Goal: Task Accomplishment & Management: Complete application form

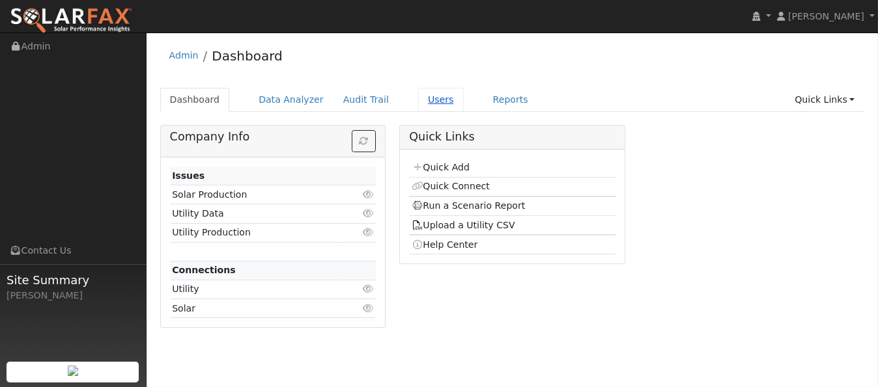
click at [418, 100] on link "Users" at bounding box center [441, 100] width 46 height 24
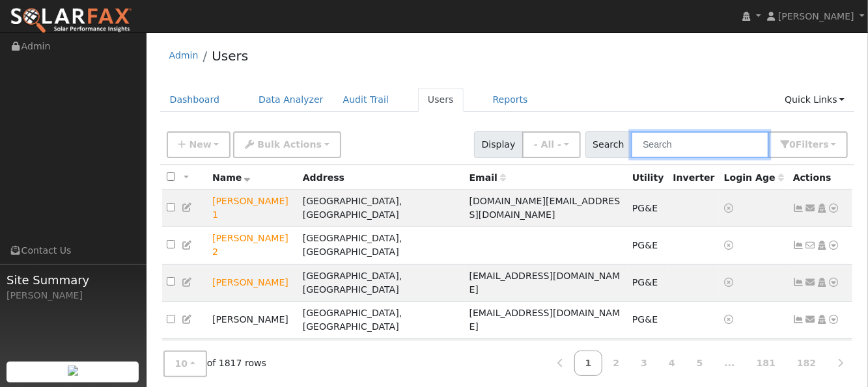
click at [670, 139] on input "text" at bounding box center [700, 145] width 138 height 27
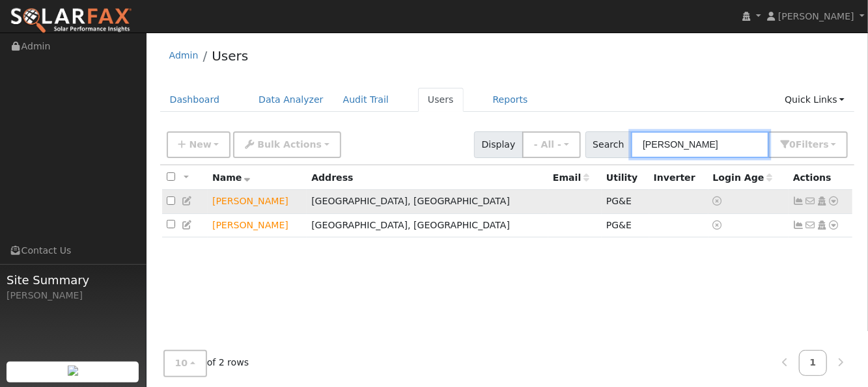
type input "hazel"
click at [837, 203] on icon at bounding box center [834, 201] width 12 height 9
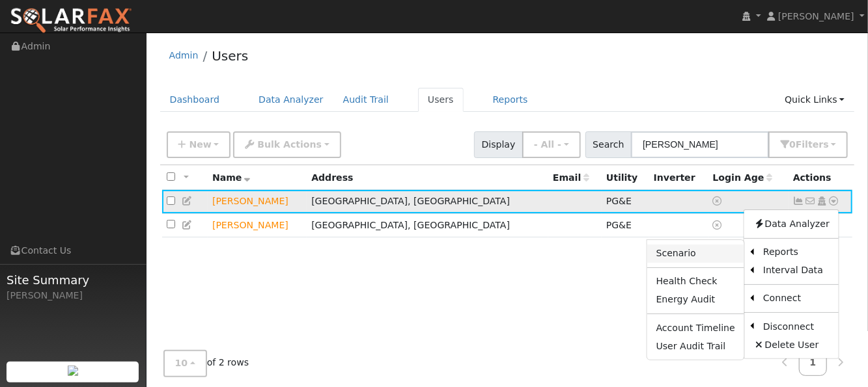
click at [695, 252] on link "Scenario" at bounding box center [695, 254] width 97 height 18
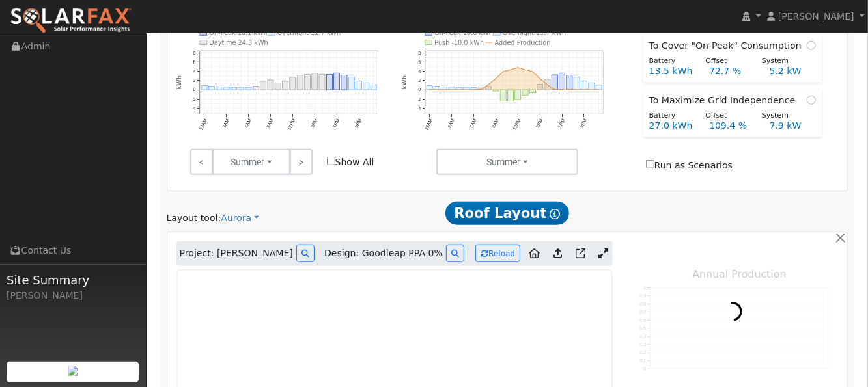
scroll to position [600, 0]
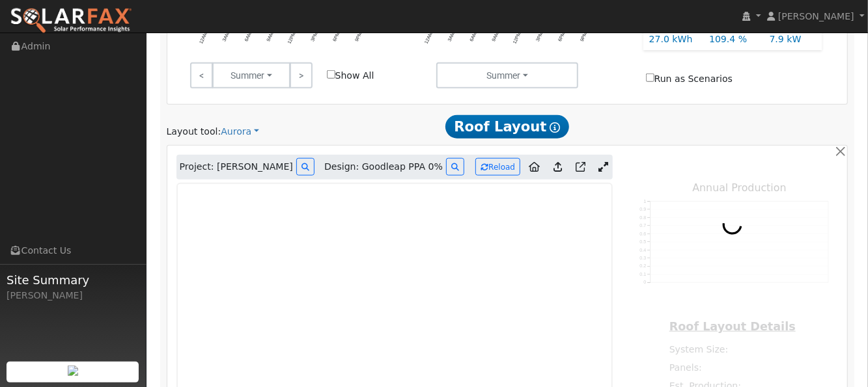
type input "17424"
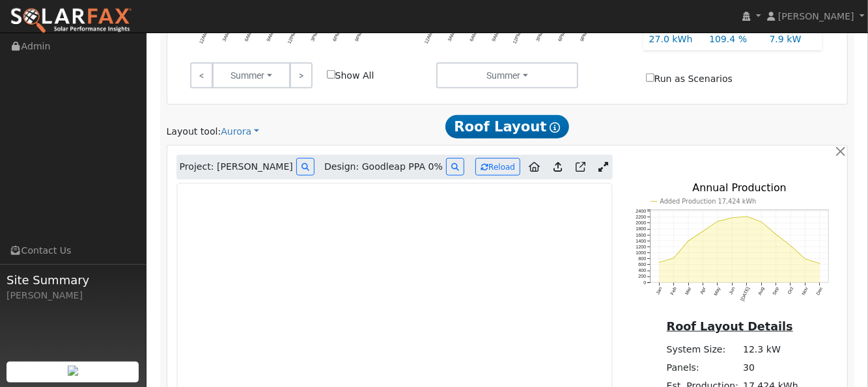
click at [599, 162] on icon at bounding box center [603, 167] width 10 height 10
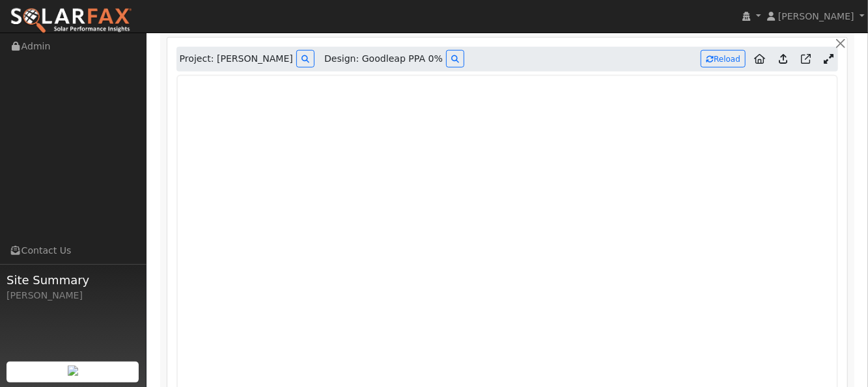
scroll to position [686, 0]
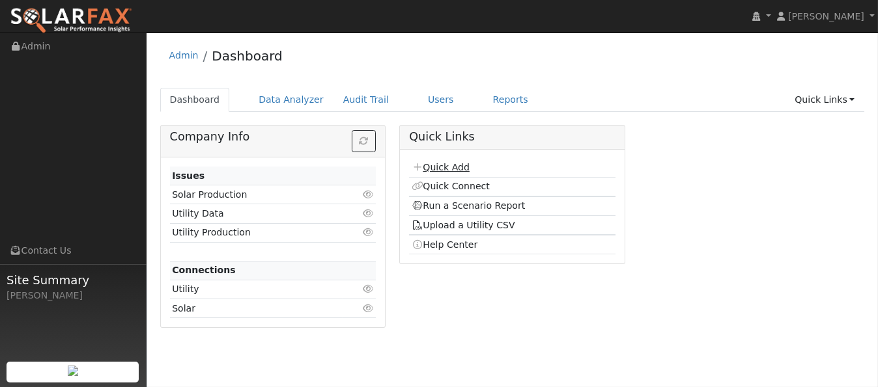
click at [441, 164] on link "Quick Add" at bounding box center [441, 167] width 58 height 10
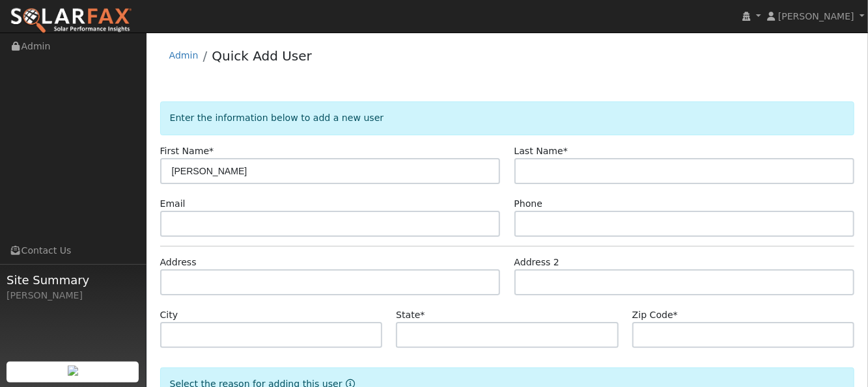
type input "[PERSON_NAME]"
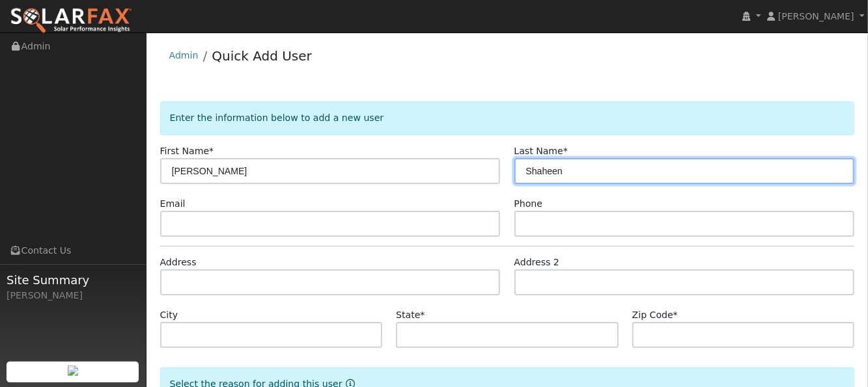
type input "Shaheen"
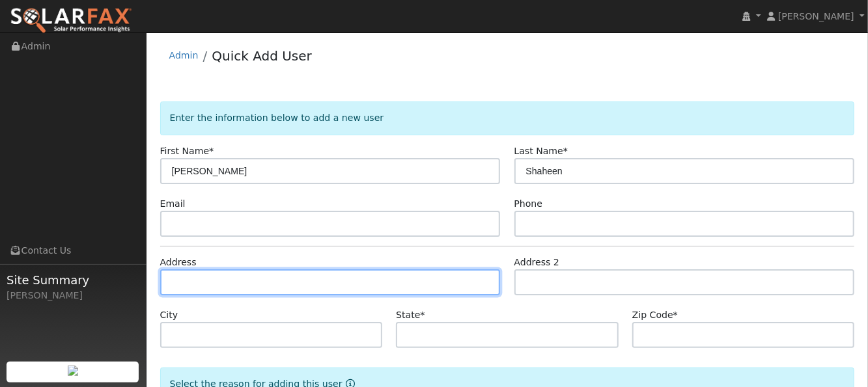
click at [255, 275] on input "text" at bounding box center [330, 283] width 341 height 26
paste input "[STREET_ADDRESS][PERSON_NAME]"
type input "[STREET_ADDRESS][PERSON_NAME]"
type input "Napa"
type input "CA"
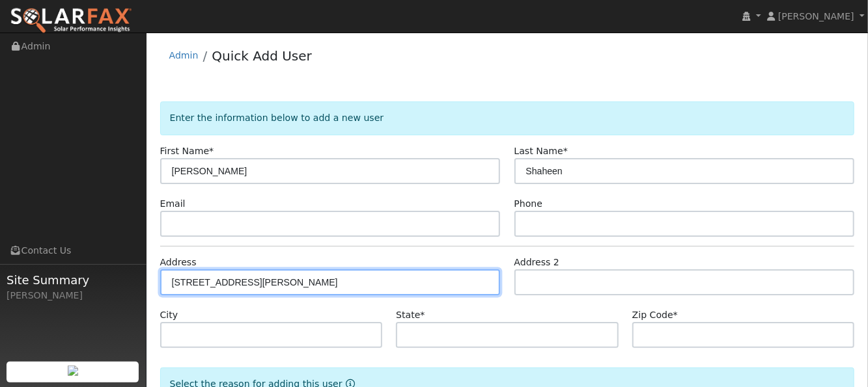
type input "94558"
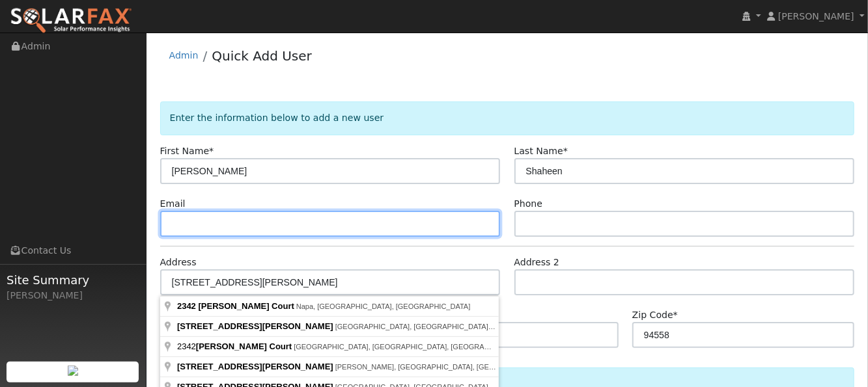
click at [305, 220] on input "text" at bounding box center [330, 224] width 341 height 26
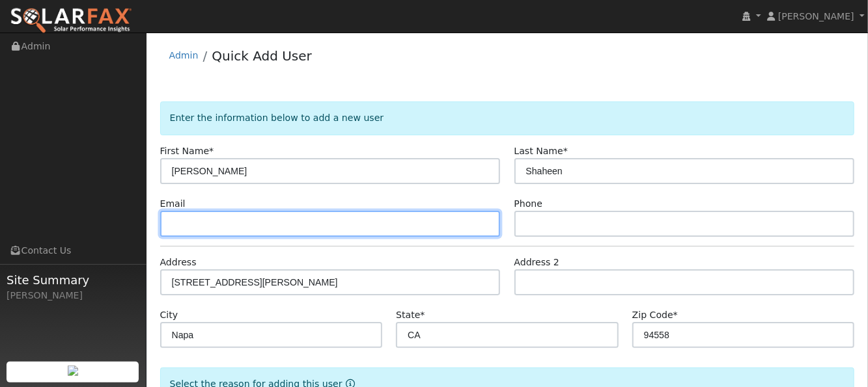
paste input "andrew.shaheen@icloud.com"
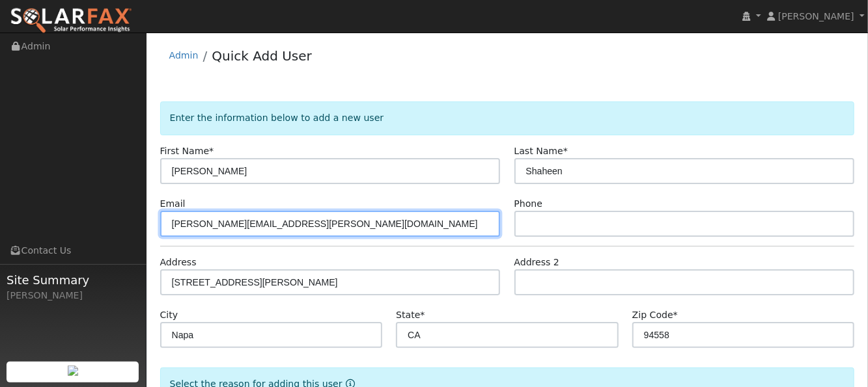
drag, startPoint x: 301, startPoint y: 223, endPoint x: 286, endPoint y: 205, distance: 23.1
click at [298, 215] on input "andrew.shaheen@icloud.com" at bounding box center [330, 224] width 341 height 26
type input "andrew.shaheen@icloud.com"
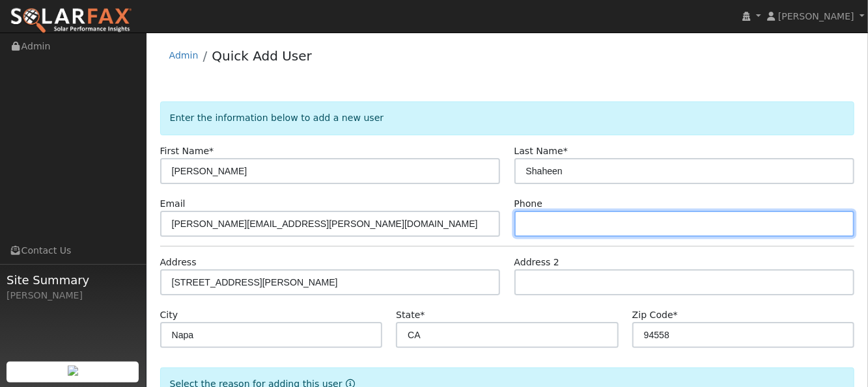
click at [549, 229] on input "text" at bounding box center [684, 224] width 341 height 26
paste input "707.815.1193"
type input "707.815.1193"
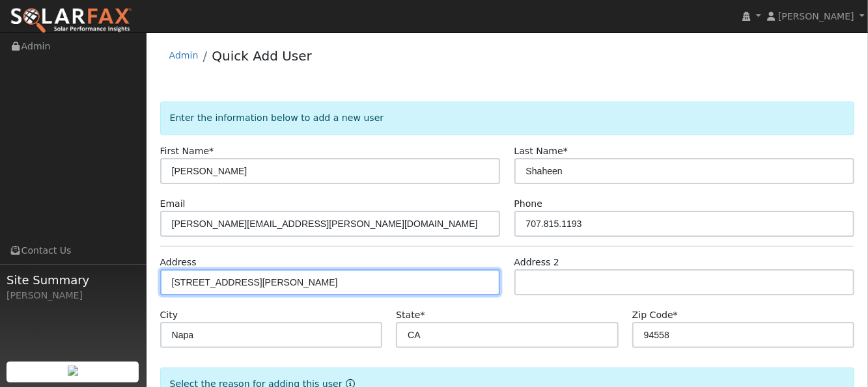
click at [391, 281] on input "2342 Chad Court" at bounding box center [330, 283] width 341 height 26
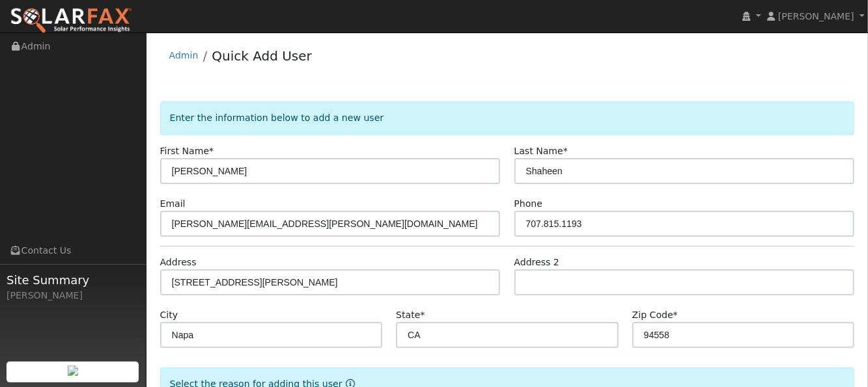
click at [592, 258] on div "Address 2" at bounding box center [684, 276] width 354 height 40
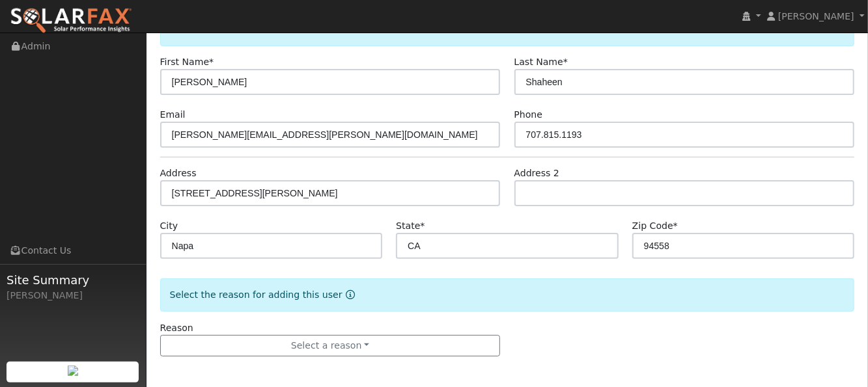
scroll to position [90, 0]
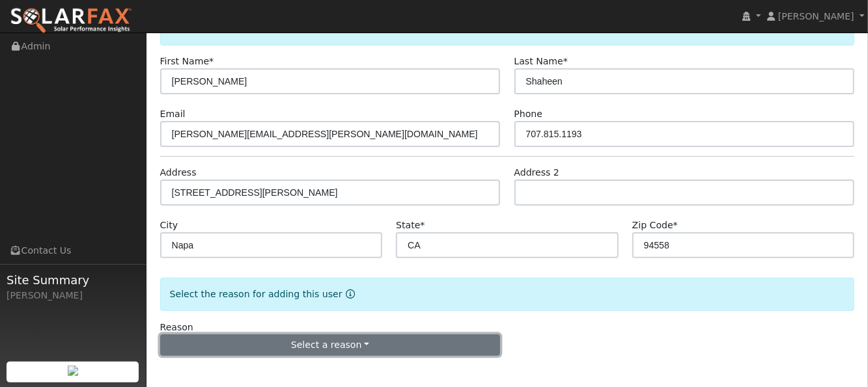
click at [374, 343] on button "Select a reason" at bounding box center [330, 346] width 341 height 22
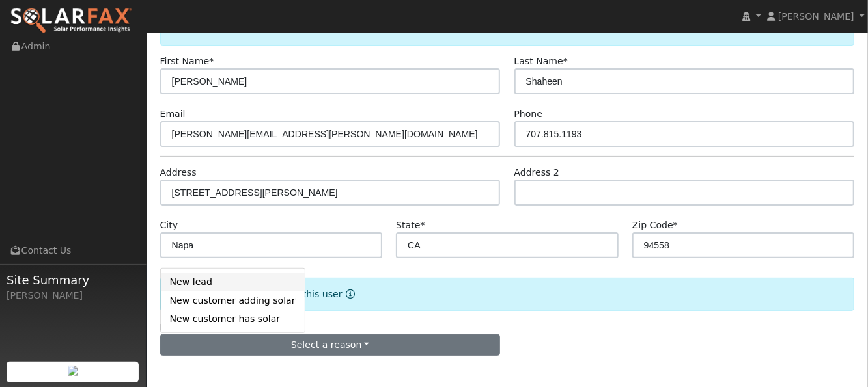
click at [213, 280] on link "New lead" at bounding box center [233, 282] width 144 height 18
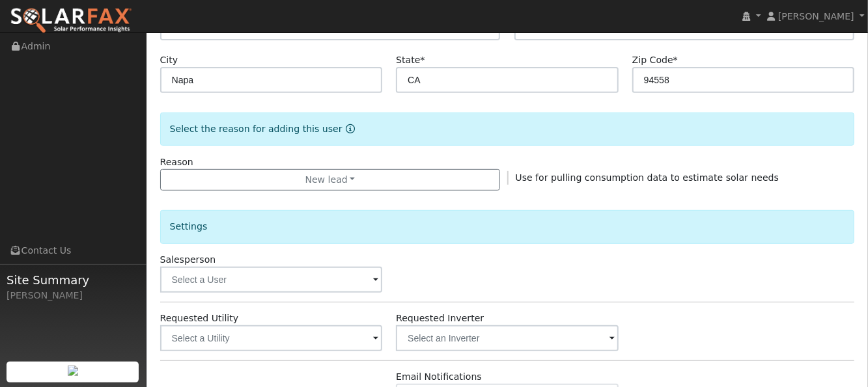
scroll to position [263, 0]
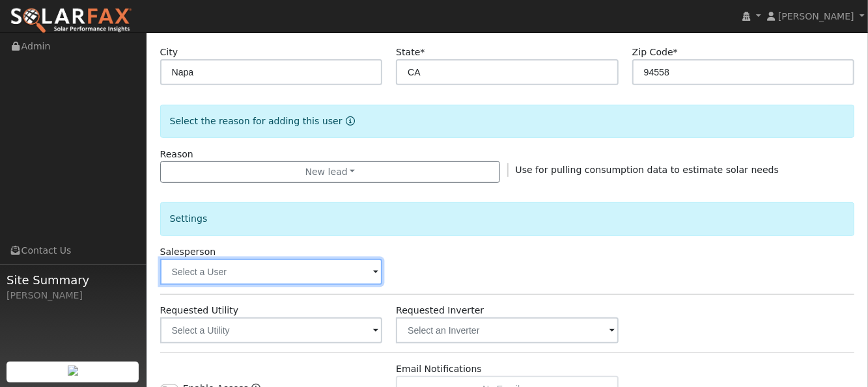
click at [266, 272] on input "text" at bounding box center [271, 272] width 223 height 26
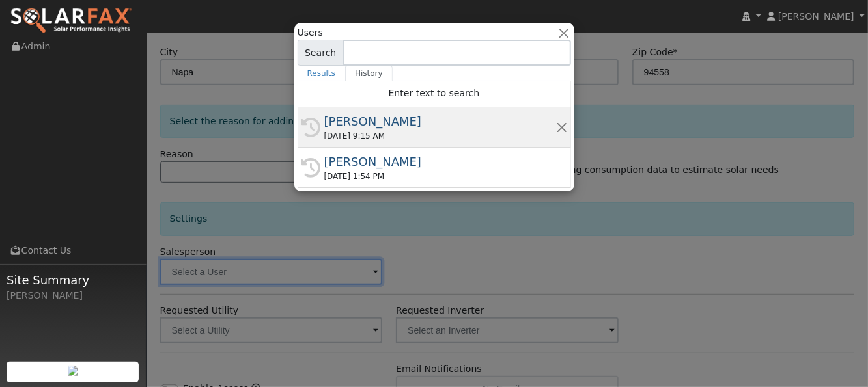
click at [362, 119] on div "[PERSON_NAME]" at bounding box center [440, 122] width 232 height 18
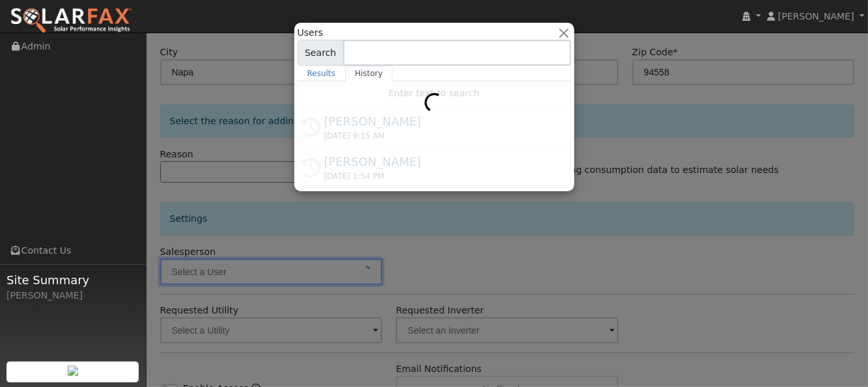
type input "[PERSON_NAME]"
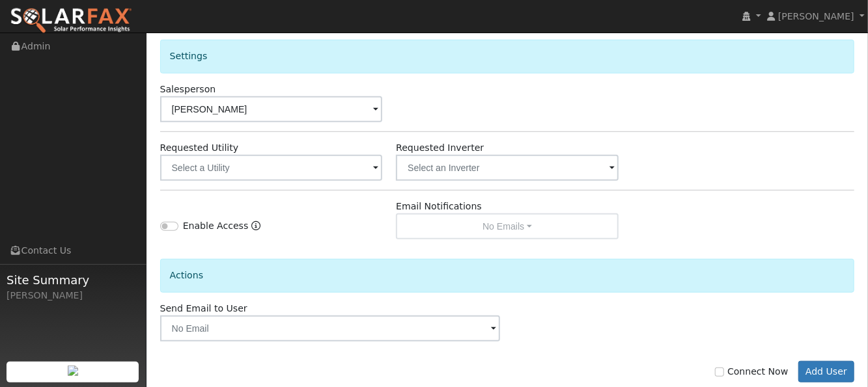
scroll to position [437, 0]
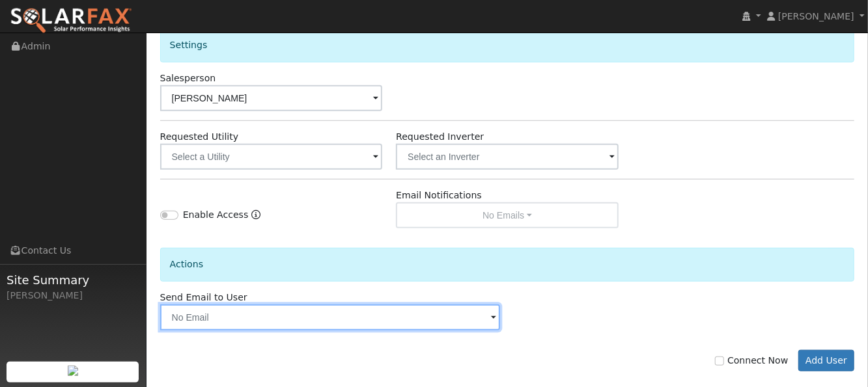
click at [363, 320] on input "text" at bounding box center [330, 318] width 341 height 26
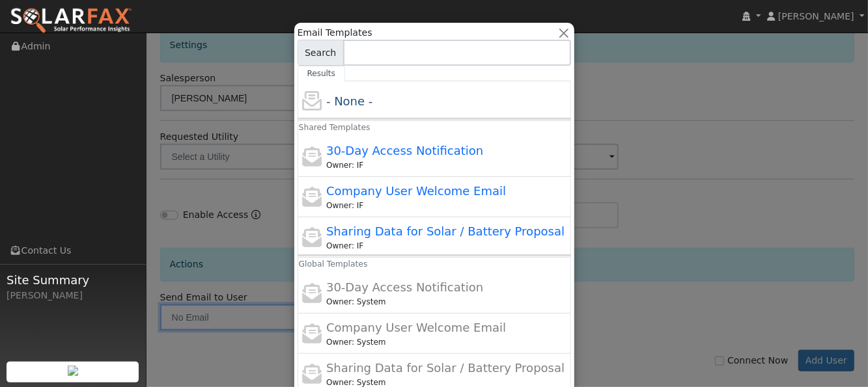
click at [680, 232] on div at bounding box center [434, 193] width 868 height 387
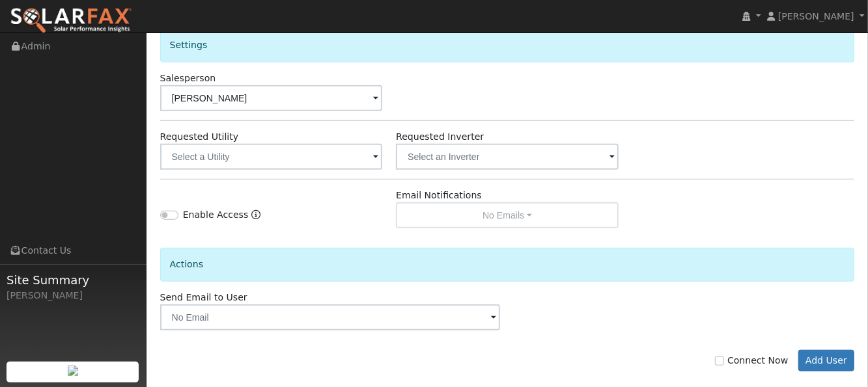
click at [492, 316] on span at bounding box center [493, 318] width 5 height 15
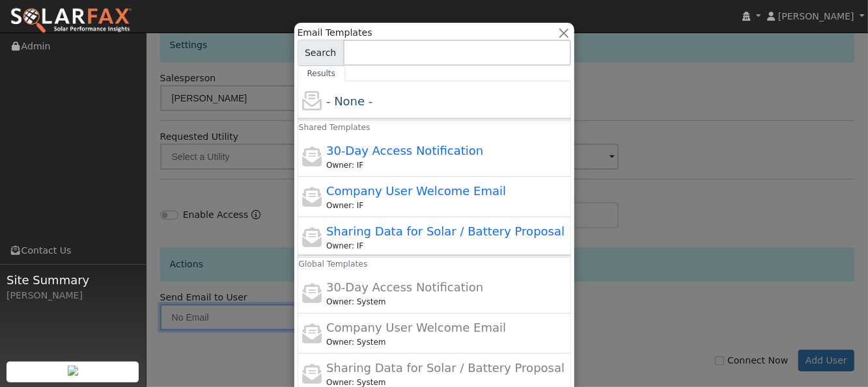
click at [435, 154] on span "30-Day Access Notification" at bounding box center [404, 151] width 157 height 14
type input "30-Day Access Notification"
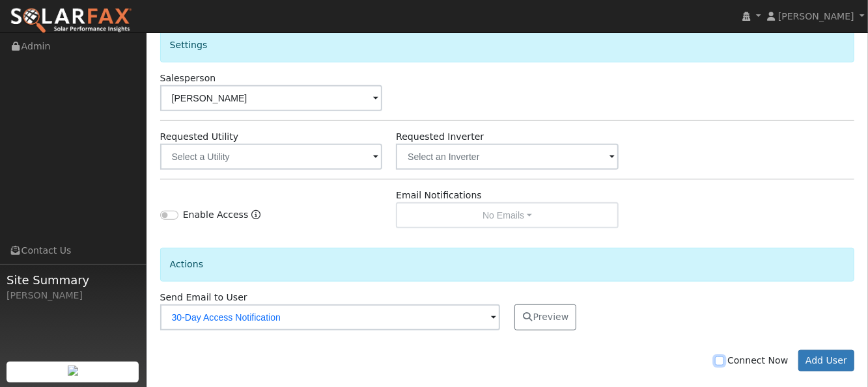
click at [724, 361] on input "Connect Now" at bounding box center [719, 361] width 9 height 9
checkbox input "true"
click at [826, 361] on button "Add User" at bounding box center [826, 361] width 57 height 22
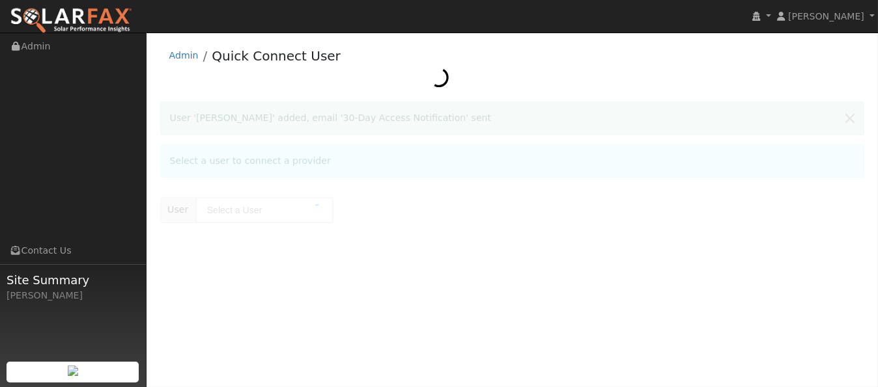
type input "[PERSON_NAME]"
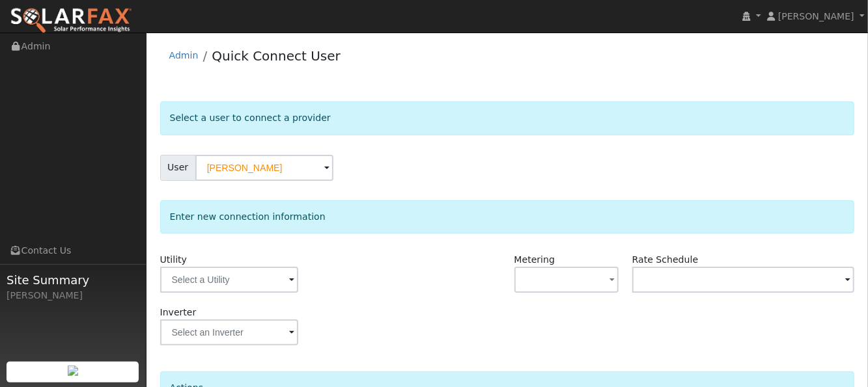
click at [543, 165] on div "User [PERSON_NAME]" at bounding box center [507, 168] width 695 height 26
click at [266, 290] on input "text" at bounding box center [229, 280] width 138 height 26
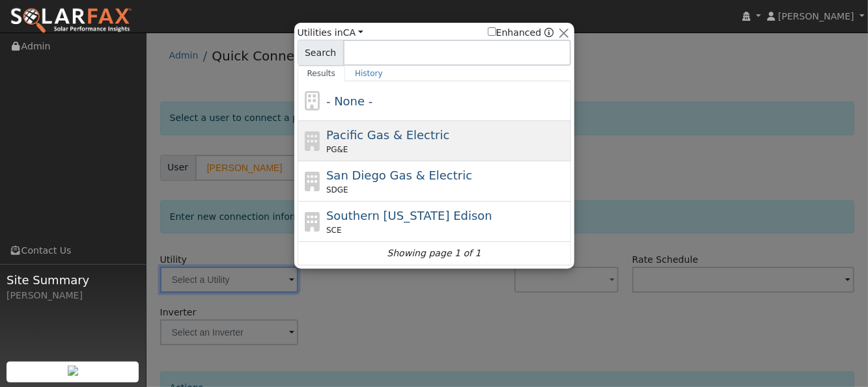
click at [348, 138] on span "Pacific Gas & Electric" at bounding box center [387, 135] width 123 height 14
type input "PG&E"
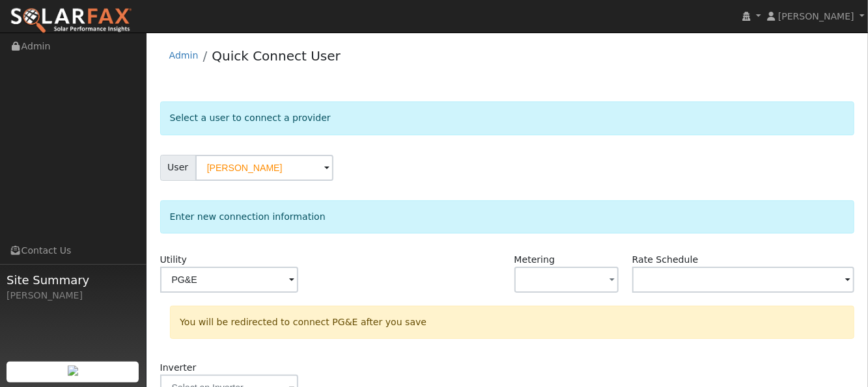
click at [384, 272] on div "Utility PG&E" at bounding box center [271, 279] width 236 height 53
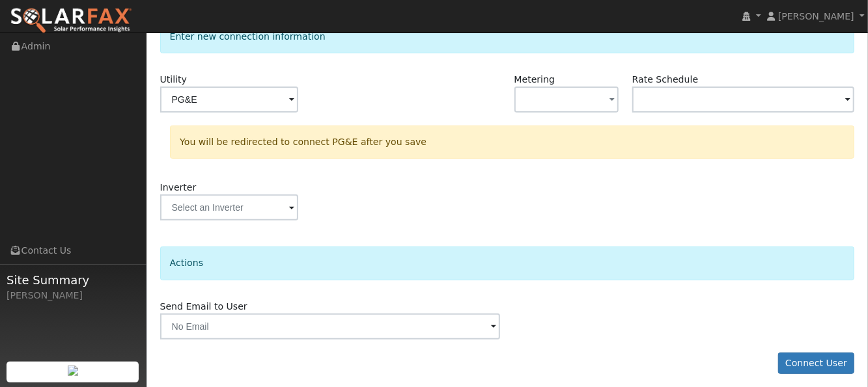
scroll to position [185, 0]
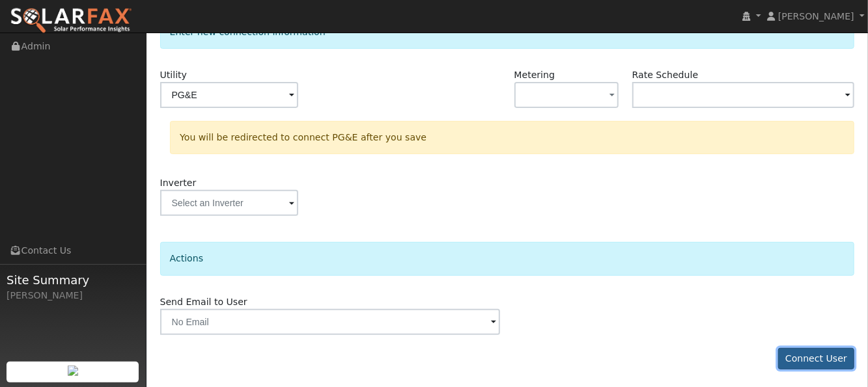
click at [807, 353] on button "Connect User" at bounding box center [816, 359] width 77 height 22
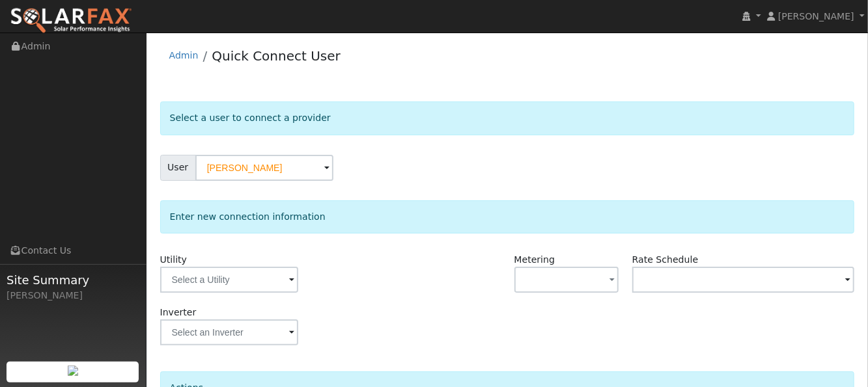
click at [433, 163] on div "User [PERSON_NAME]" at bounding box center [507, 168] width 695 height 26
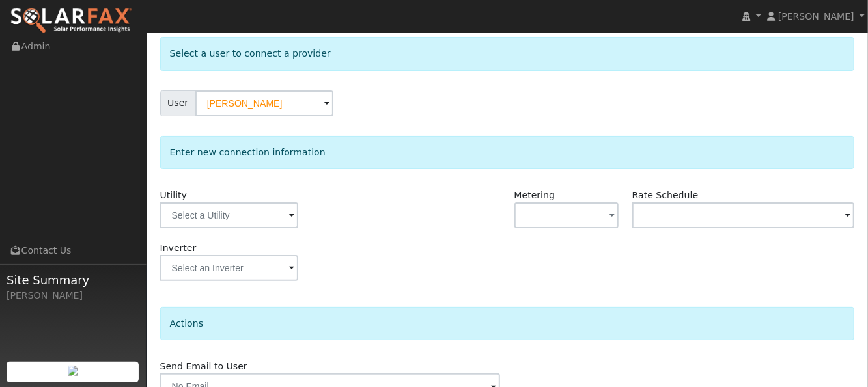
scroll to position [87, 0]
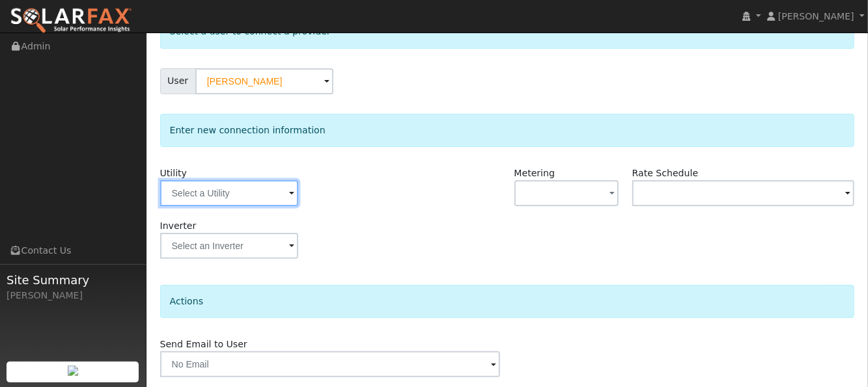
click at [246, 184] on input "text" at bounding box center [229, 193] width 138 height 26
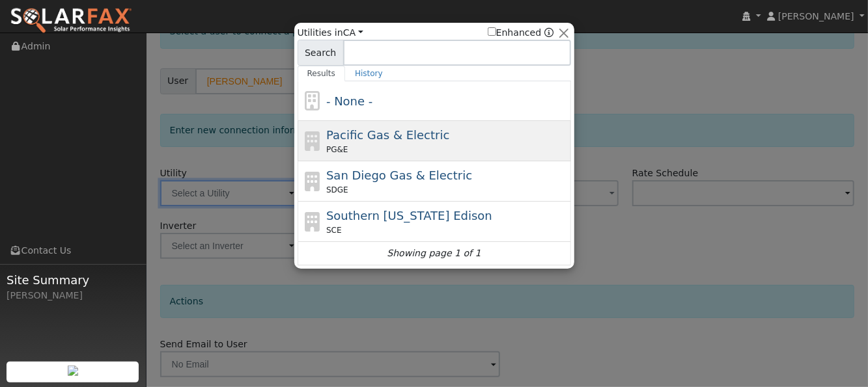
click at [345, 134] on span "Pacific Gas & Electric" at bounding box center [387, 135] width 123 height 14
type input "PG&E"
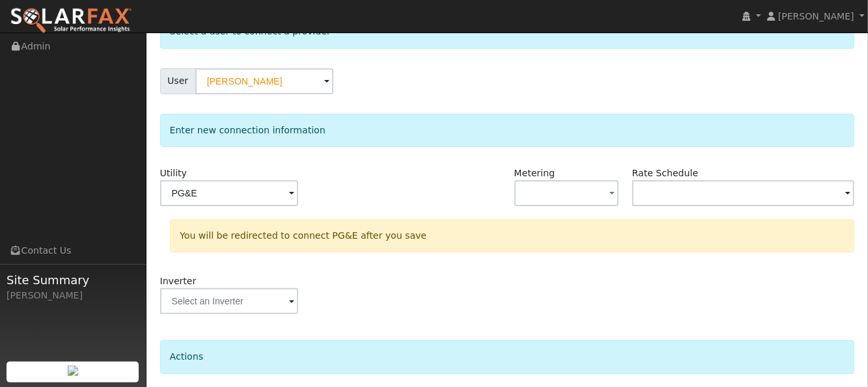
click at [462, 272] on div "Utility PG&E Metering - None - NEM NBT Rate Schedule You will be redirected to …" at bounding box center [507, 247] width 695 height 161
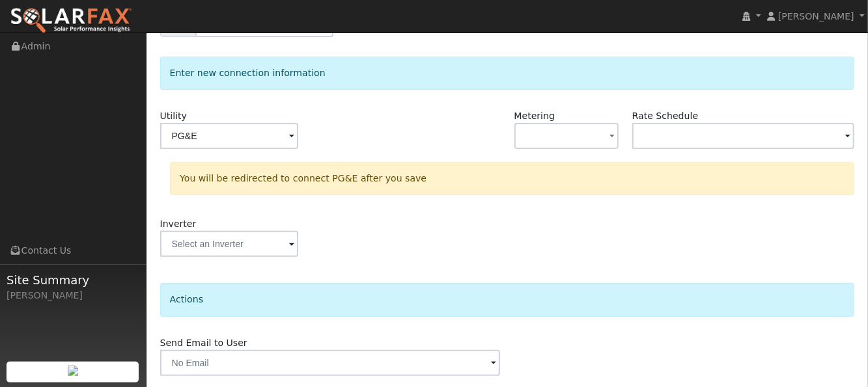
scroll to position [185, 0]
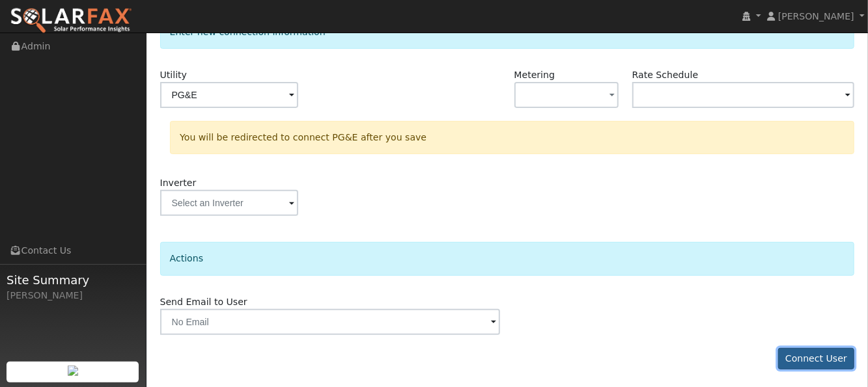
click at [807, 356] on button "Connect User" at bounding box center [816, 359] width 77 height 22
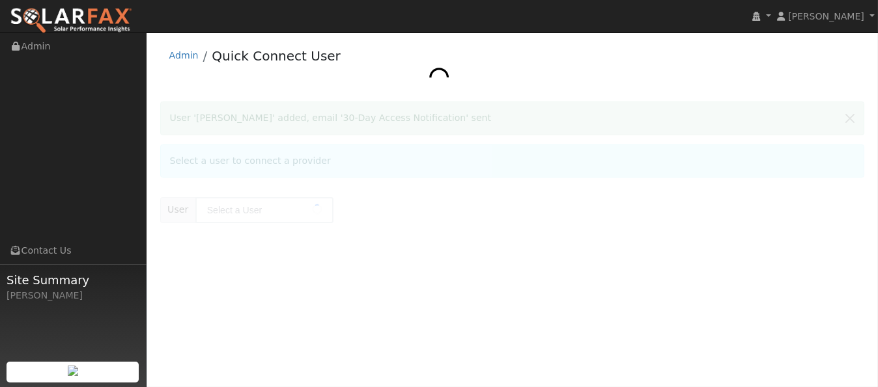
type input "[PERSON_NAME]"
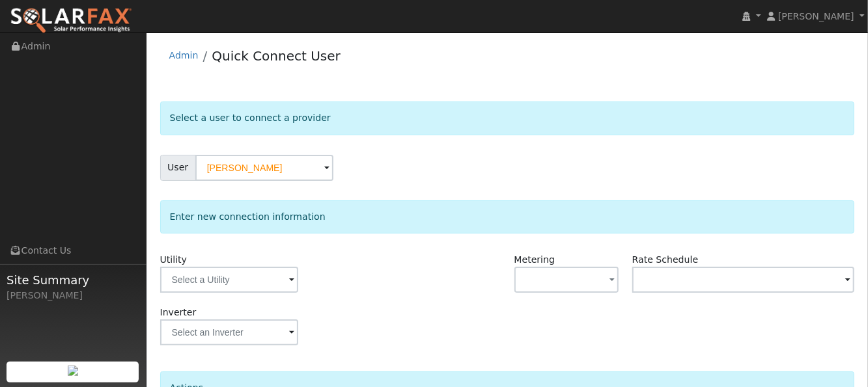
click at [434, 78] on div "Admin Quick Connect User" at bounding box center [507, 59] width 695 height 40
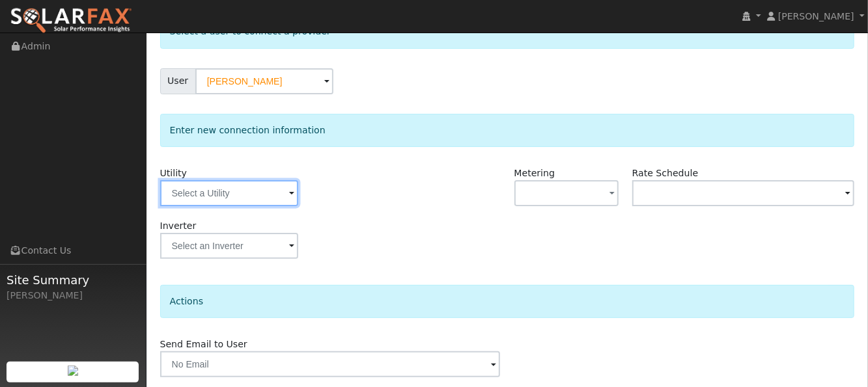
click at [263, 189] on input "text" at bounding box center [229, 193] width 138 height 26
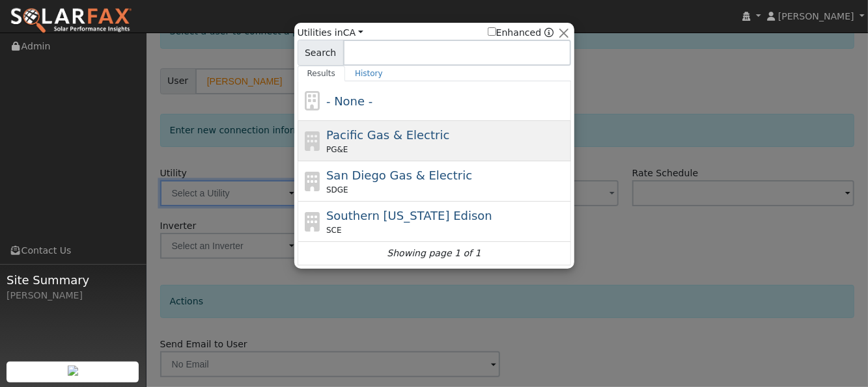
click at [352, 144] on div "PG&E" at bounding box center [447, 150] width 242 height 12
type input "PG&E"
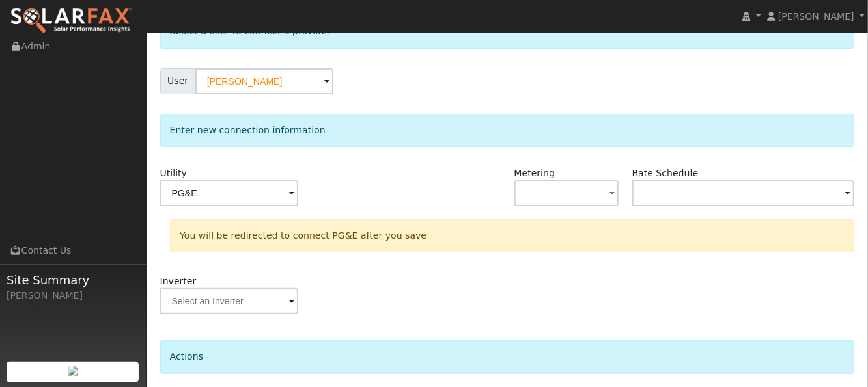
scroll to position [185, 0]
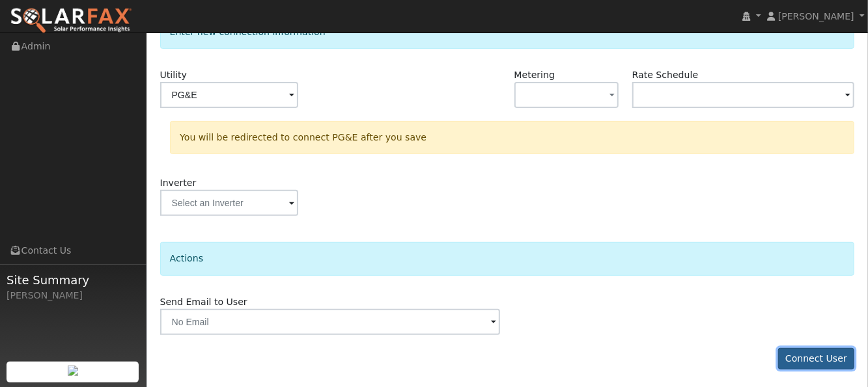
click at [817, 357] on button "Connect User" at bounding box center [816, 359] width 77 height 22
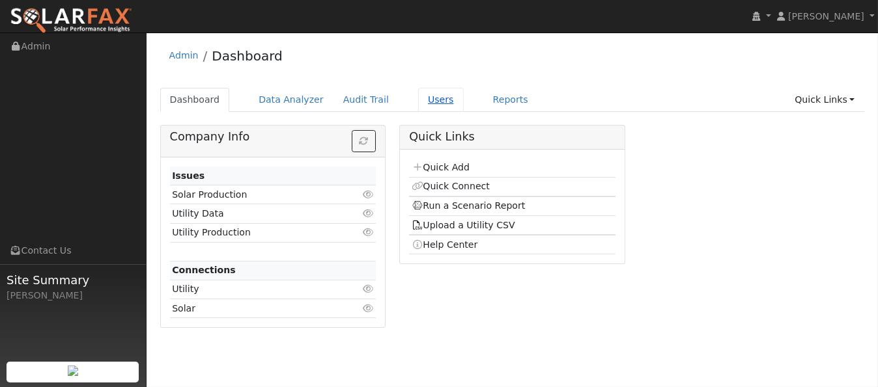
click at [418, 102] on link "Users" at bounding box center [441, 100] width 46 height 24
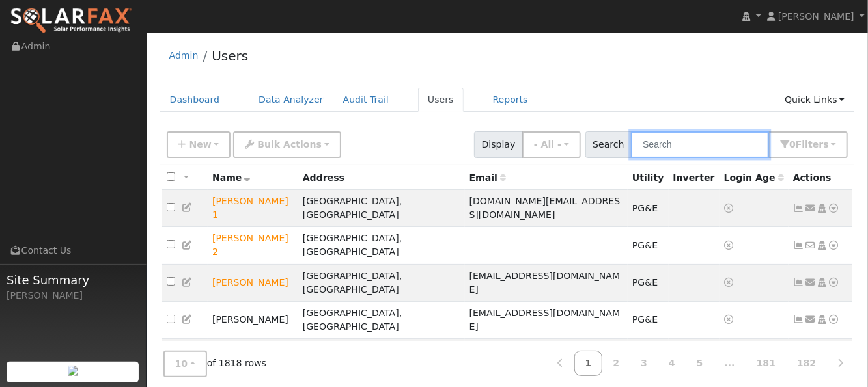
click at [678, 147] on input "text" at bounding box center [700, 145] width 138 height 27
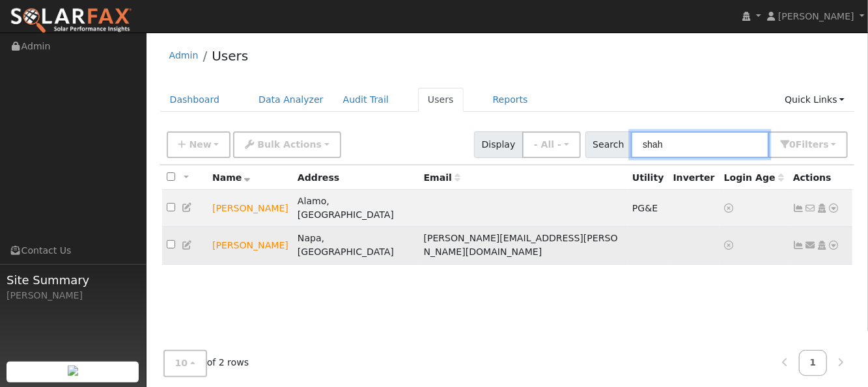
type input "shah"
click at [832, 241] on icon at bounding box center [834, 245] width 12 height 9
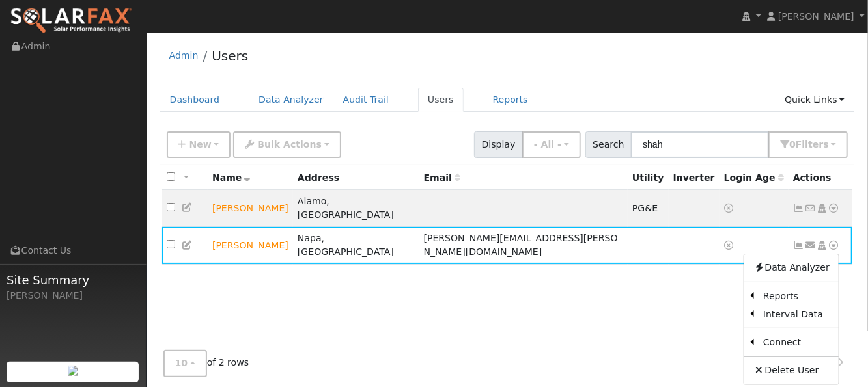
click at [0, 0] on link "Scenario" at bounding box center [0, 0] width 0 height 0
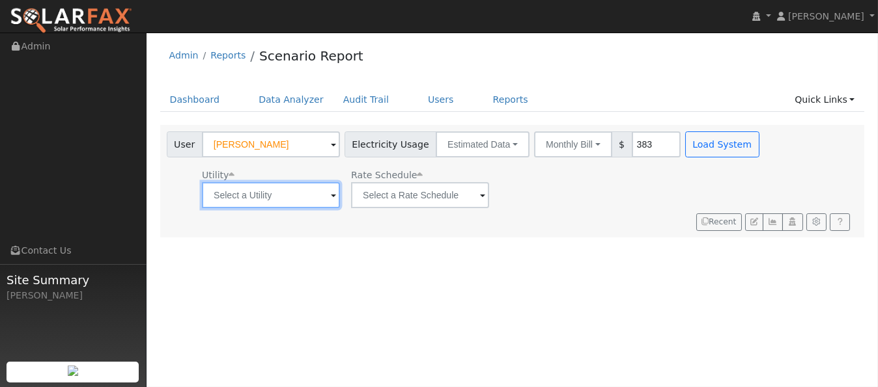
click at [258, 195] on input "text" at bounding box center [271, 195] width 138 height 26
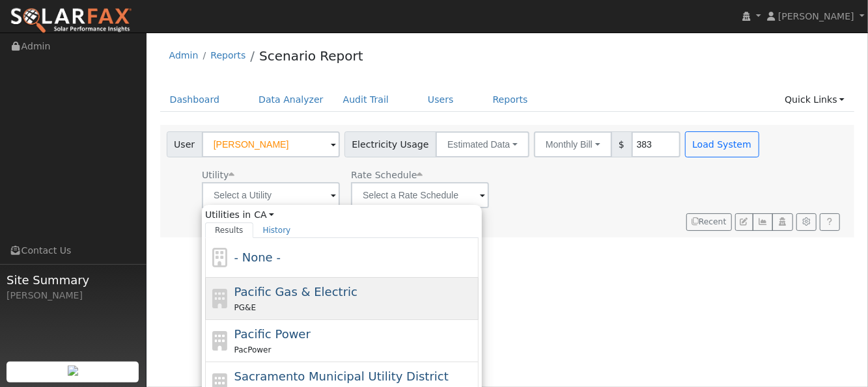
click at [244, 291] on span "Pacific Gas & Electric" at bounding box center [295, 292] width 123 height 14
type input "Pacific Gas & Electric"
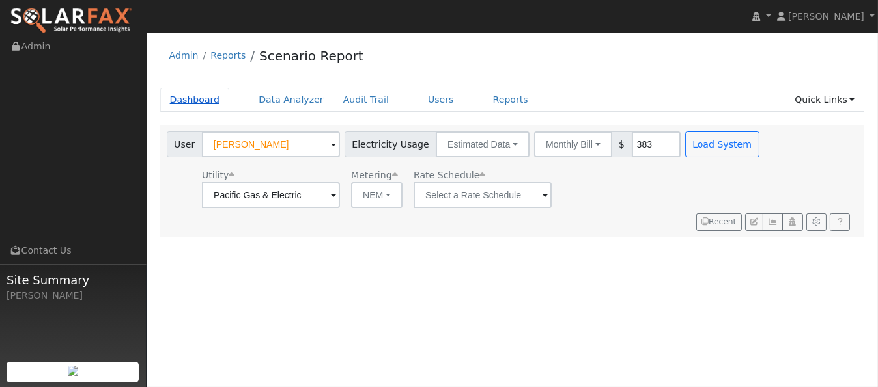
click at [185, 100] on link "Dashboard" at bounding box center [195, 100] width 70 height 24
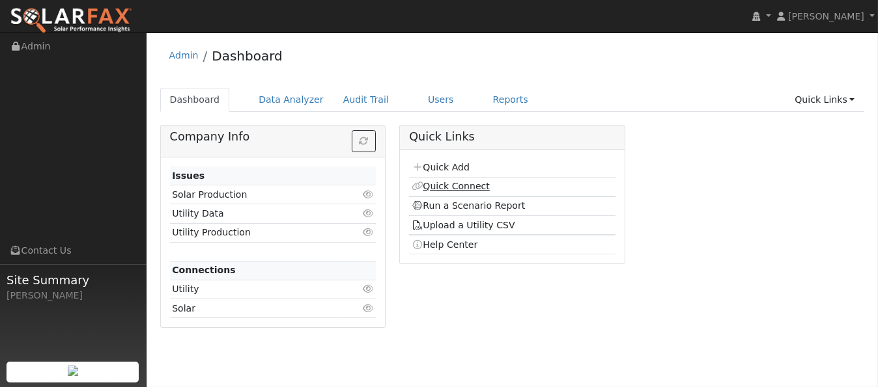
click at [442, 185] on link "Quick Connect" at bounding box center [451, 186] width 78 height 10
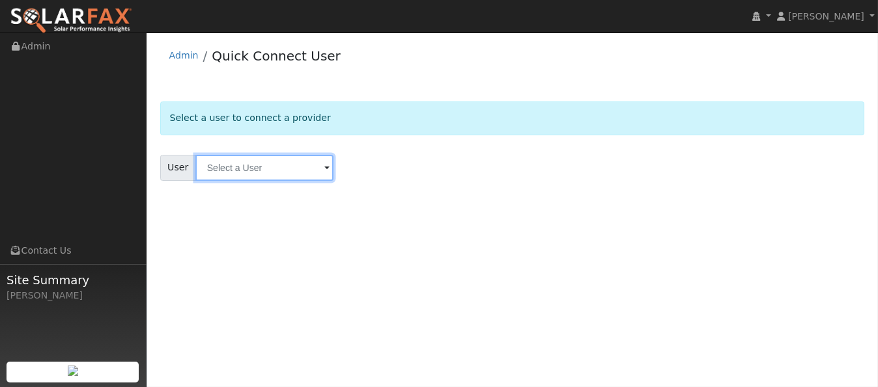
click at [301, 164] on input "text" at bounding box center [264, 168] width 138 height 26
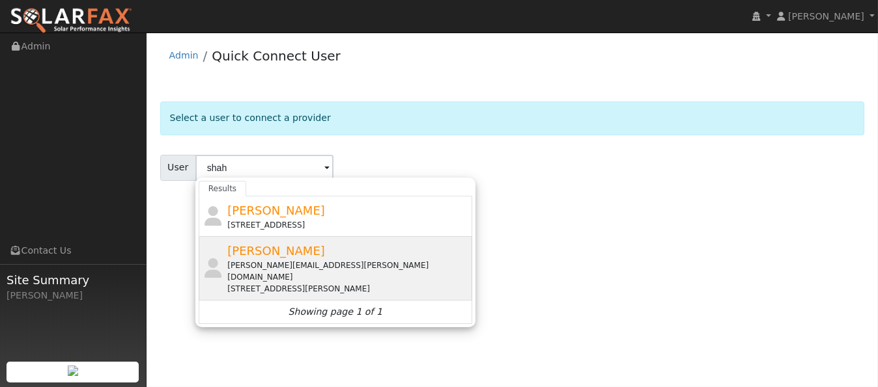
click at [273, 257] on div "Andrew Shaheen andrew.shaheen@icloud.com 2342 Chad Court, Napa, CA 94558" at bounding box center [348, 268] width 242 height 53
type input "[PERSON_NAME]"
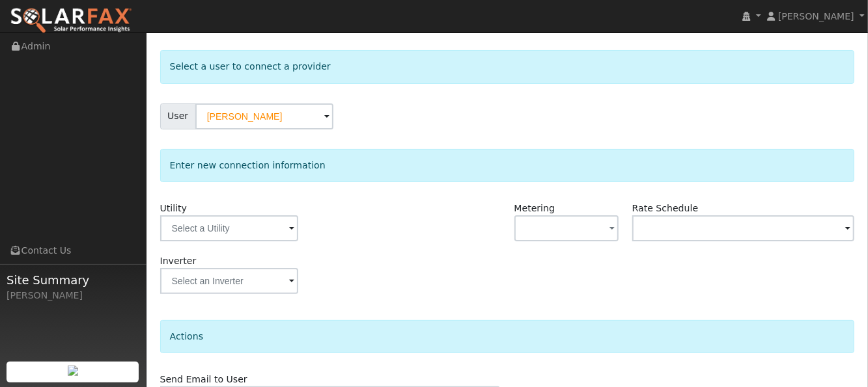
scroll to position [87, 0]
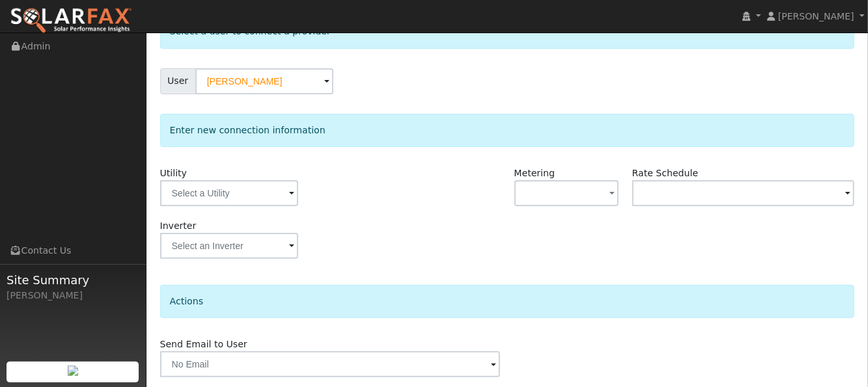
click at [289, 195] on span at bounding box center [291, 194] width 5 height 15
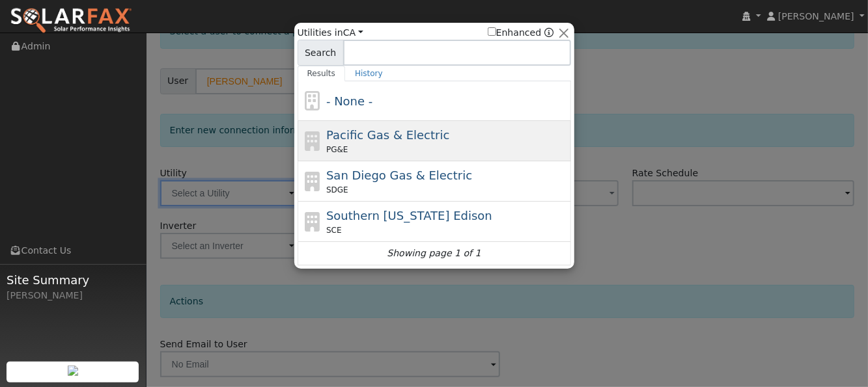
click at [359, 144] on div "PG&E" at bounding box center [447, 150] width 242 height 12
type input "PG&E"
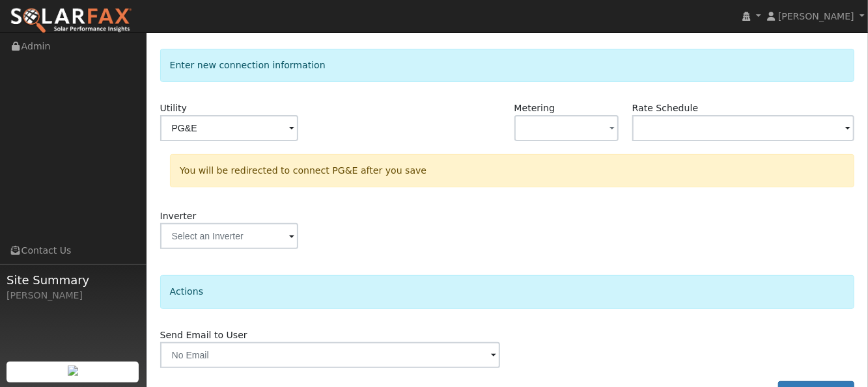
scroll to position [185, 0]
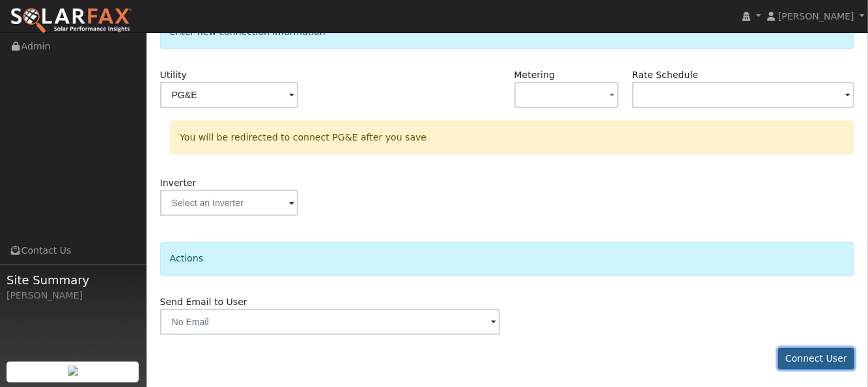
click at [822, 355] on button "Connect User" at bounding box center [816, 359] width 77 height 22
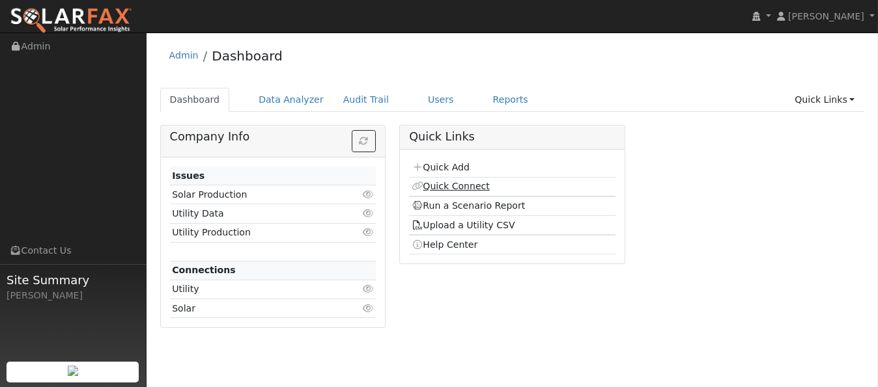
click at [449, 186] on link "Quick Connect" at bounding box center [451, 186] width 78 height 10
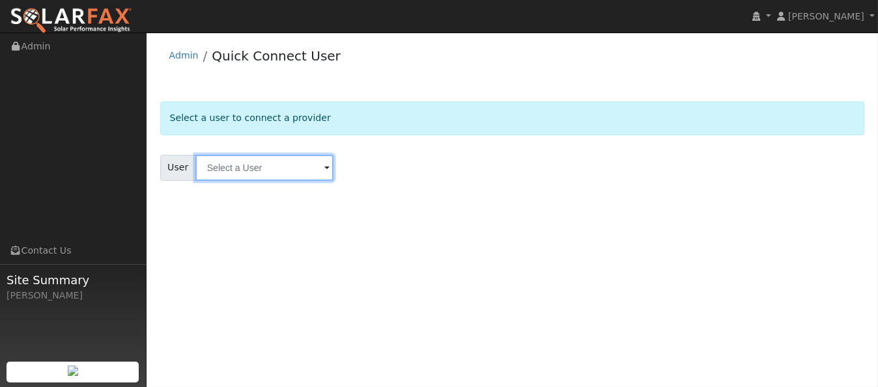
click at [263, 176] on input "text" at bounding box center [264, 168] width 138 height 26
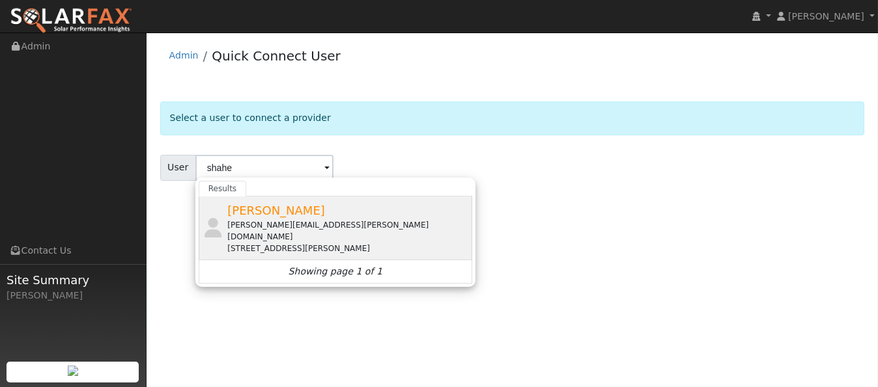
click at [266, 210] on span "[PERSON_NAME]" at bounding box center [276, 211] width 98 height 14
type input "[PERSON_NAME]"
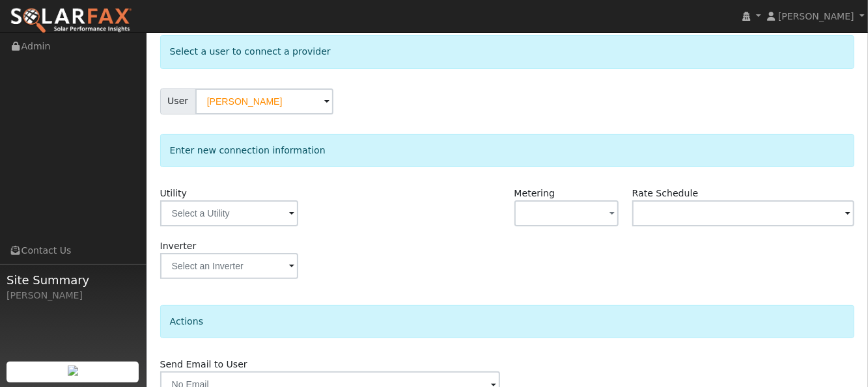
scroll to position [87, 0]
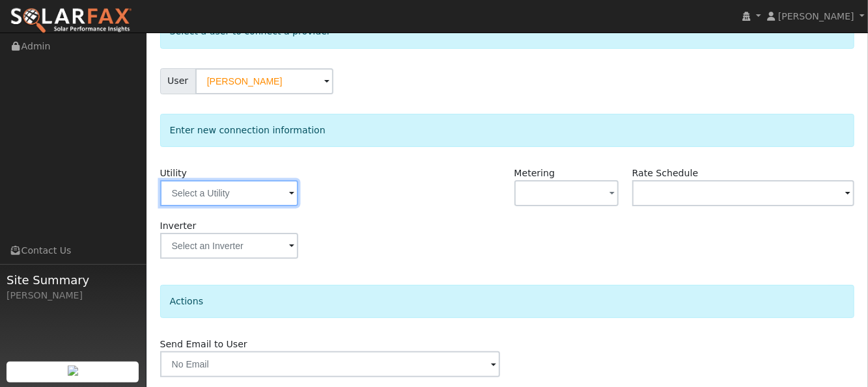
click at [253, 193] on input "text" at bounding box center [229, 193] width 138 height 26
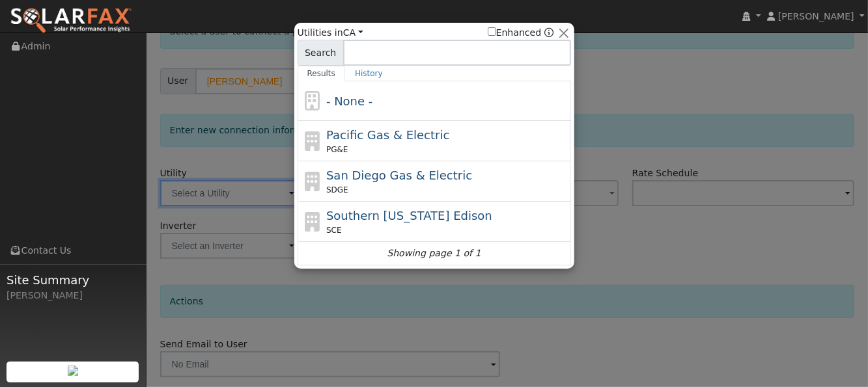
click at [339, 144] on span "PG&E" at bounding box center [336, 150] width 21 height 12
type input "PG&E"
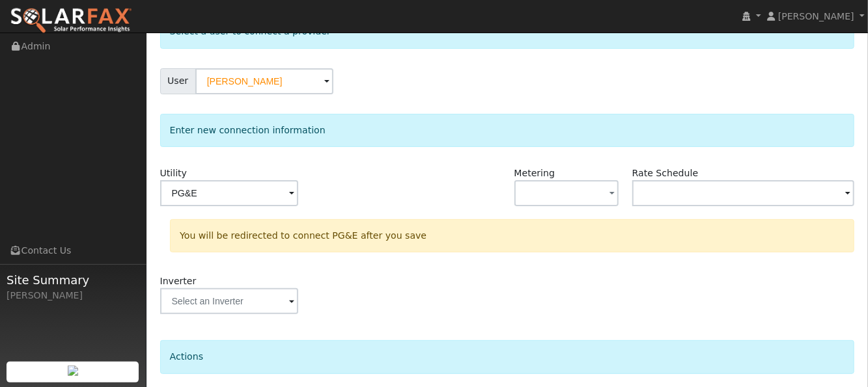
click at [402, 275] on div "Inverter" at bounding box center [507, 301] width 708 height 53
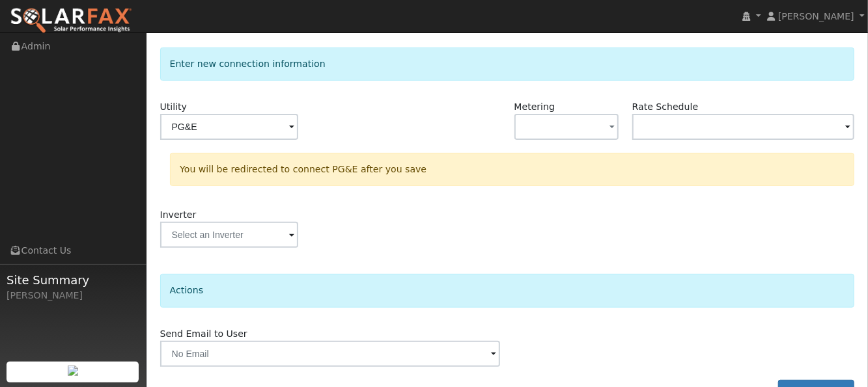
scroll to position [185, 0]
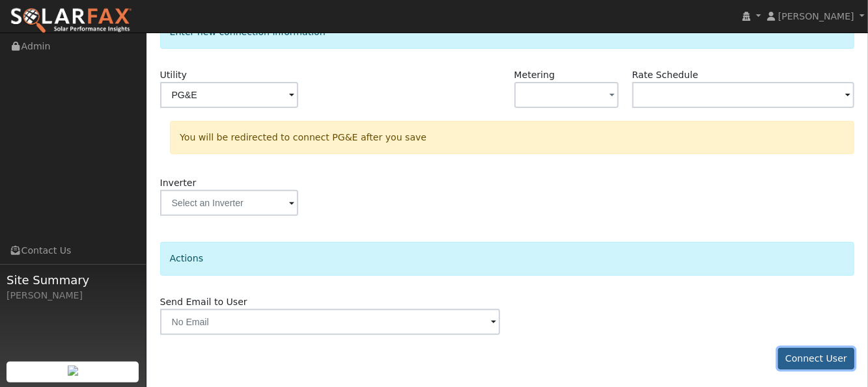
click at [833, 357] on button "Connect User" at bounding box center [816, 359] width 77 height 22
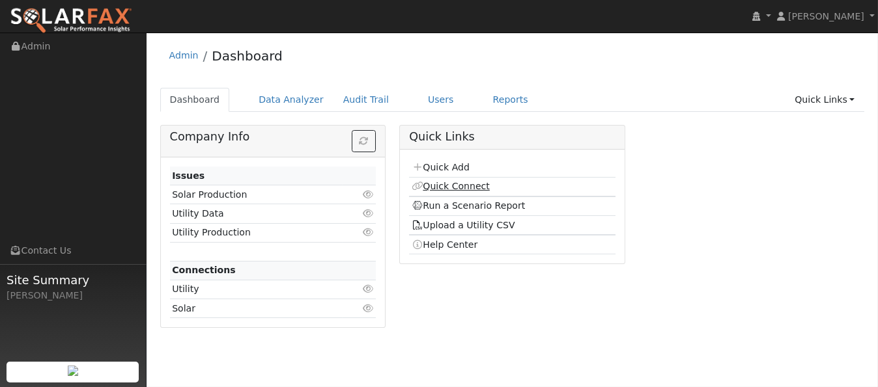
click at [440, 186] on link "Quick Connect" at bounding box center [451, 186] width 78 height 10
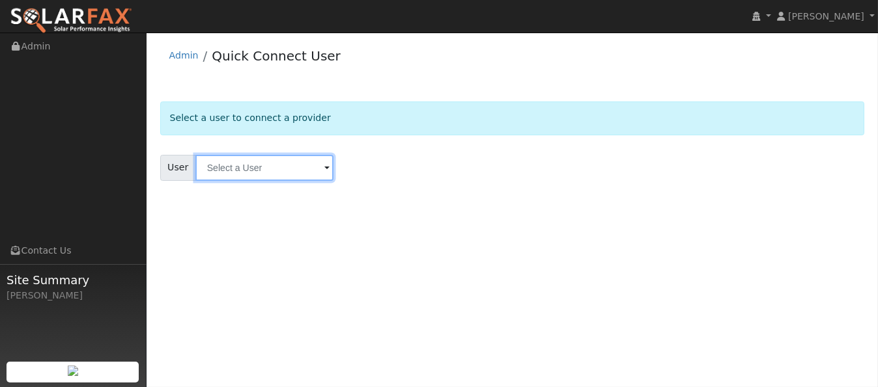
click at [243, 173] on input "text" at bounding box center [264, 168] width 138 height 26
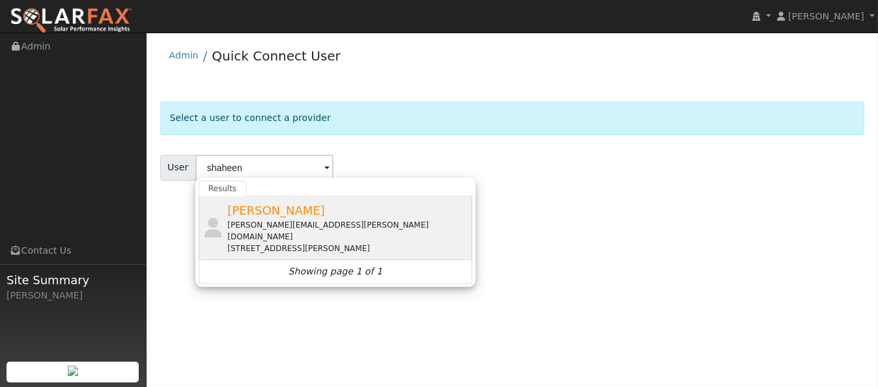
click at [266, 219] on div "[PERSON_NAME][EMAIL_ADDRESS][PERSON_NAME][DOMAIN_NAME]" at bounding box center [348, 230] width 242 height 23
type input "[PERSON_NAME]"
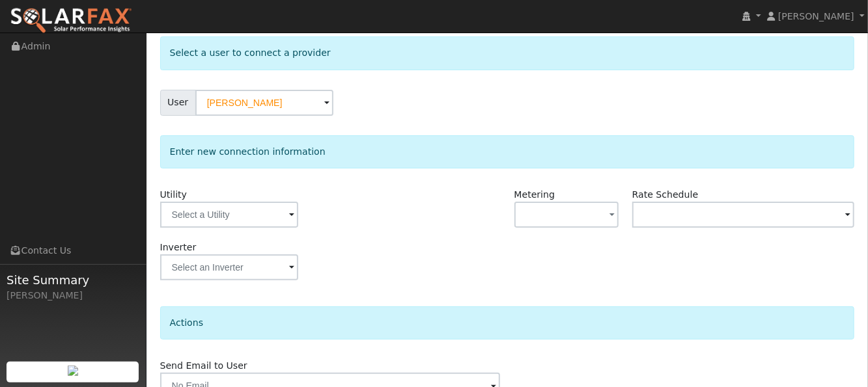
scroll to position [87, 0]
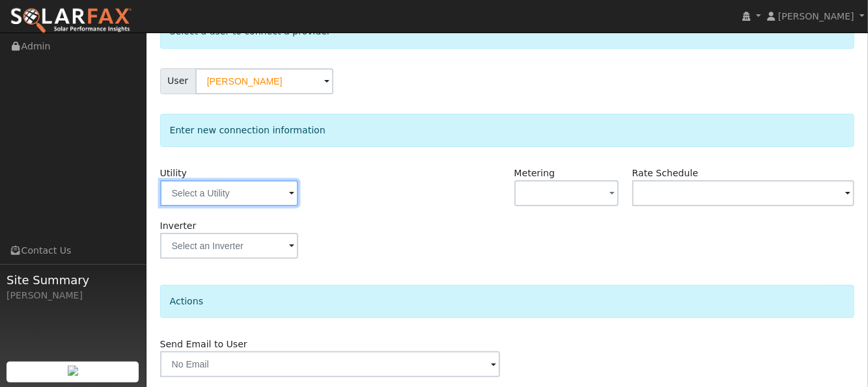
click at [225, 195] on input "text" at bounding box center [229, 193] width 138 height 26
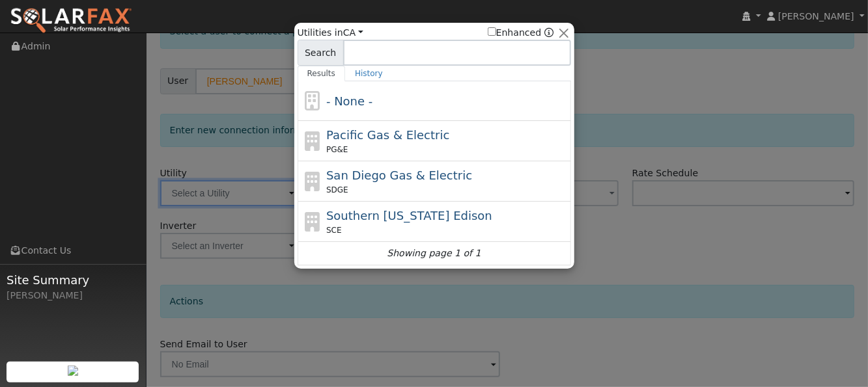
click at [352, 139] on span "Pacific Gas & Electric" at bounding box center [387, 135] width 123 height 14
type input "PG&E"
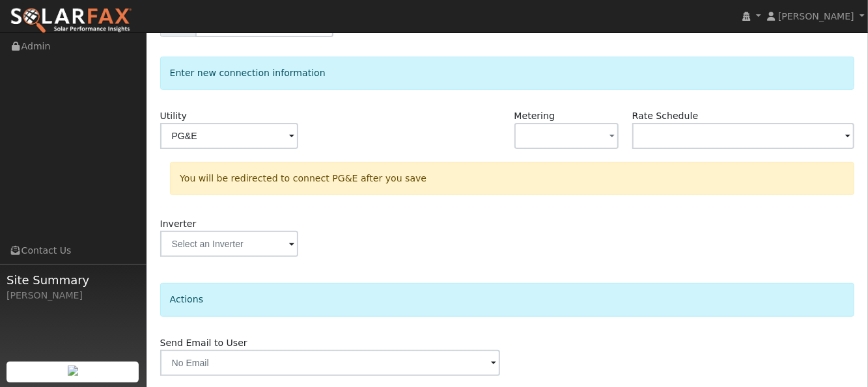
scroll to position [185, 0]
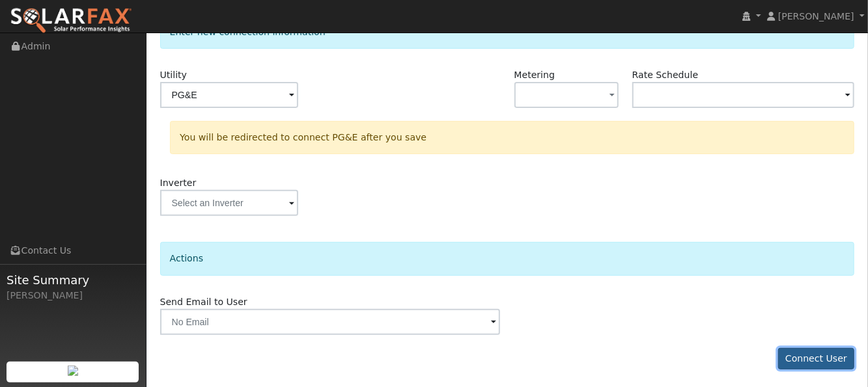
click at [826, 348] on button "Connect User" at bounding box center [816, 359] width 77 height 22
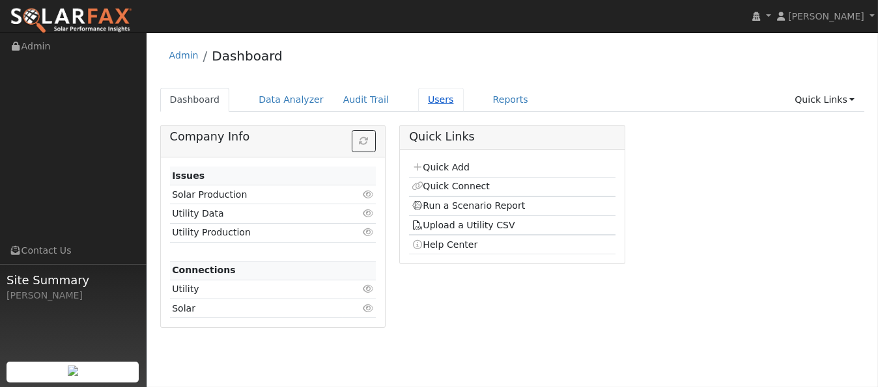
click at [424, 98] on link "Users" at bounding box center [441, 100] width 46 height 24
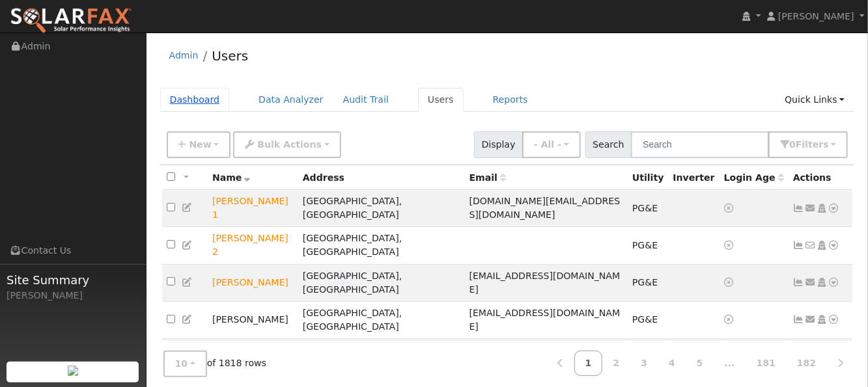
click at [189, 100] on link "Dashboard" at bounding box center [195, 100] width 70 height 24
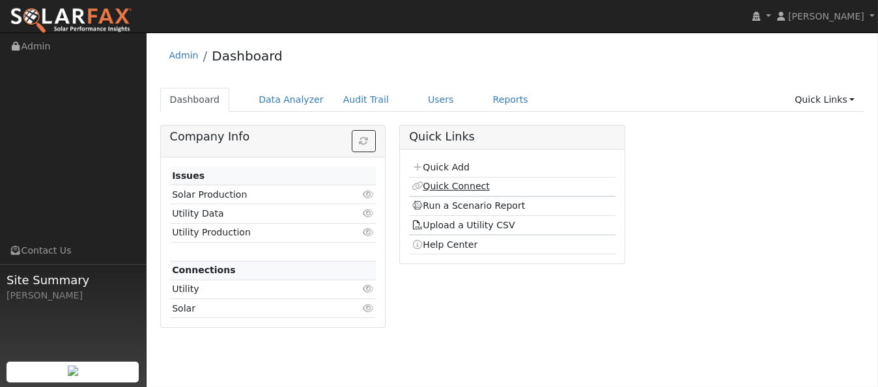
click at [448, 182] on link "Quick Connect" at bounding box center [451, 186] width 78 height 10
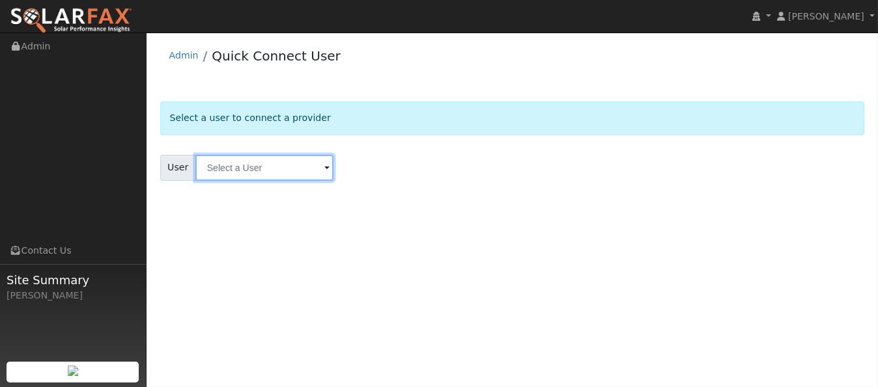
click at [316, 165] on input "text" at bounding box center [264, 168] width 138 height 26
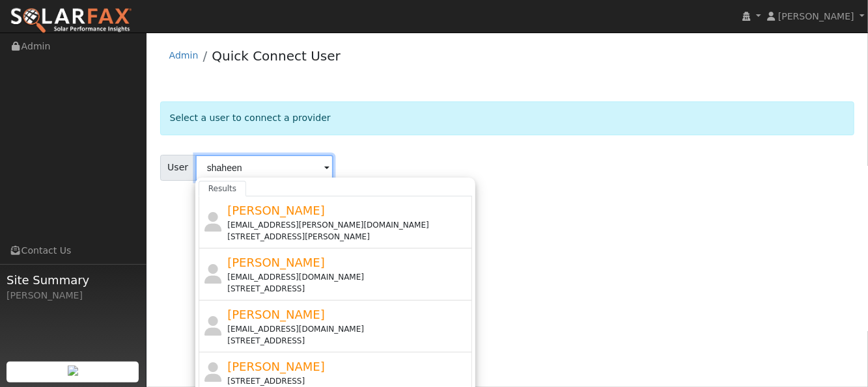
click at [294, 167] on input "shaheen" at bounding box center [264, 168] width 138 height 26
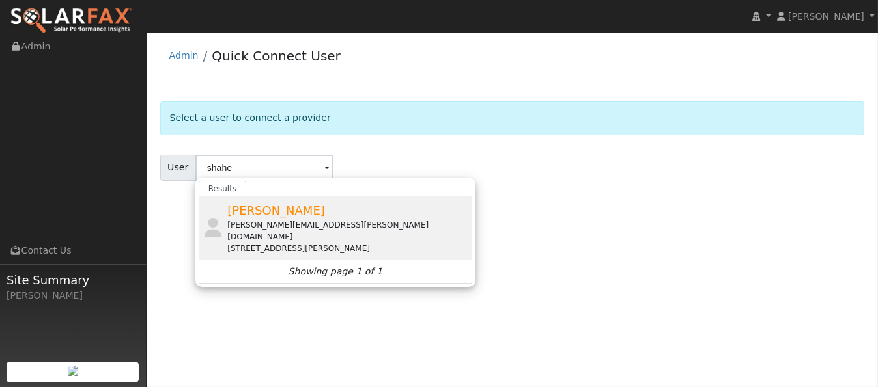
click at [286, 204] on span "[PERSON_NAME]" at bounding box center [276, 211] width 98 height 14
type input "[PERSON_NAME]"
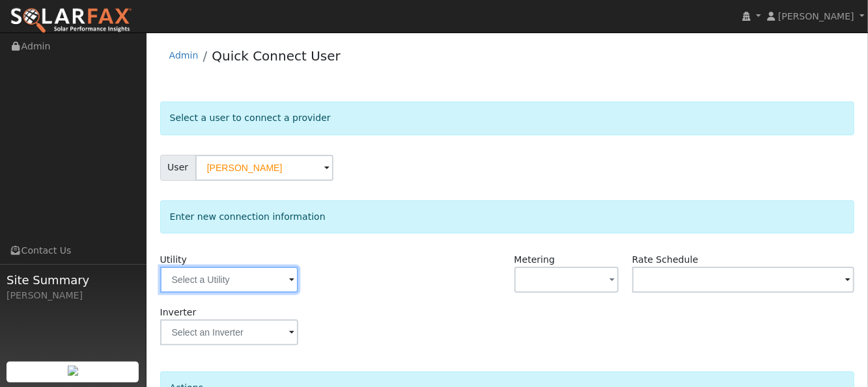
click at [256, 270] on input "text" at bounding box center [229, 280] width 138 height 26
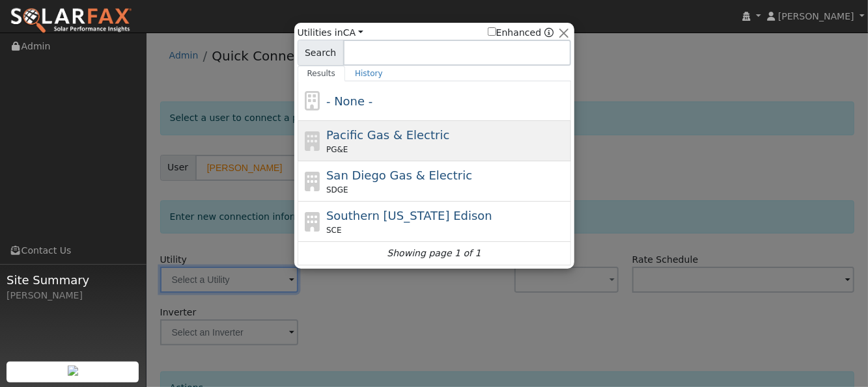
click at [339, 141] on span "Pacific Gas & Electric" at bounding box center [387, 135] width 123 height 14
type input "PG&E"
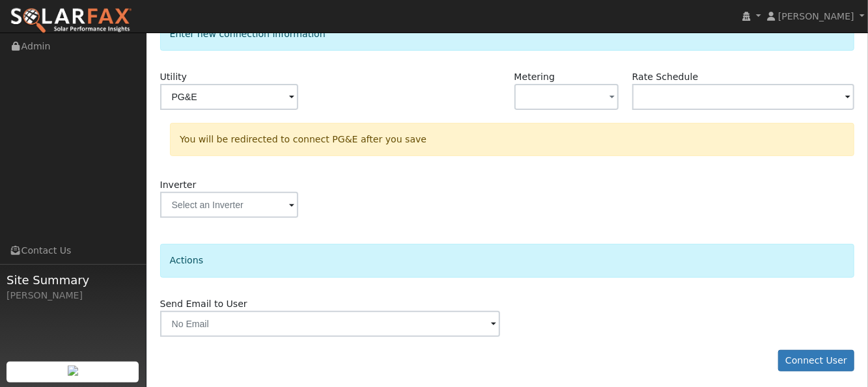
scroll to position [185, 0]
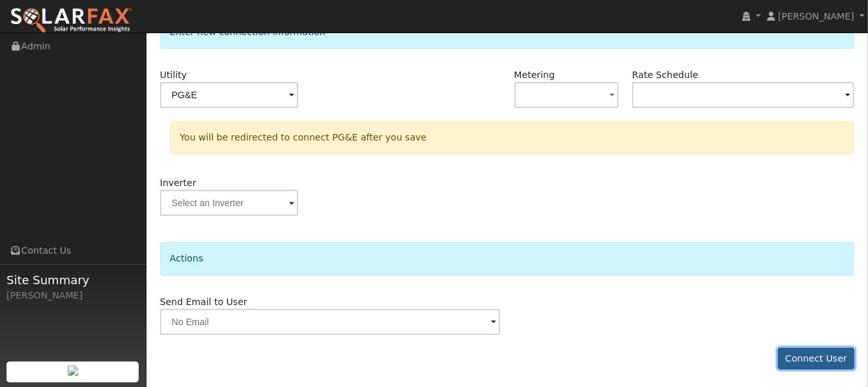
click at [805, 357] on button "Connect User" at bounding box center [816, 359] width 77 height 22
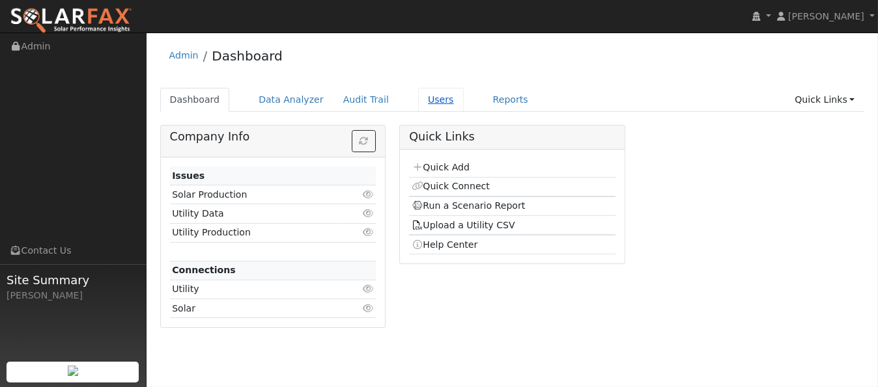
click at [418, 102] on link "Users" at bounding box center [441, 100] width 46 height 24
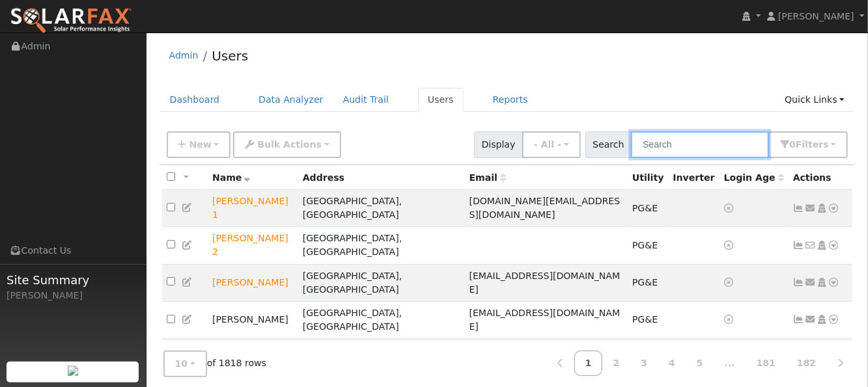
click at [671, 139] on input "text" at bounding box center [700, 145] width 138 height 27
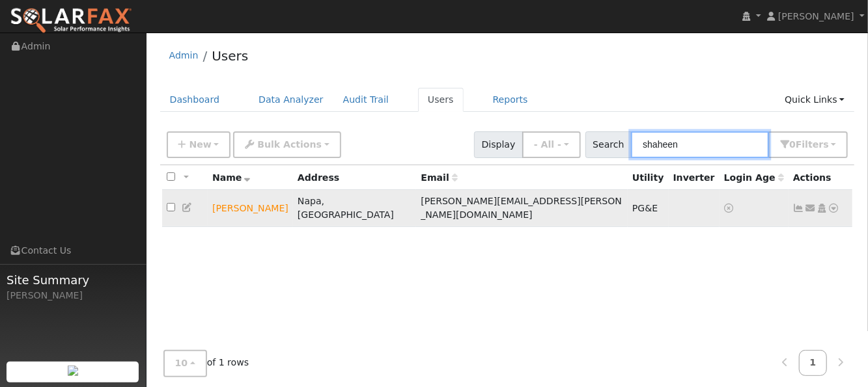
type input "shaheen"
click at [837, 204] on icon at bounding box center [834, 208] width 12 height 9
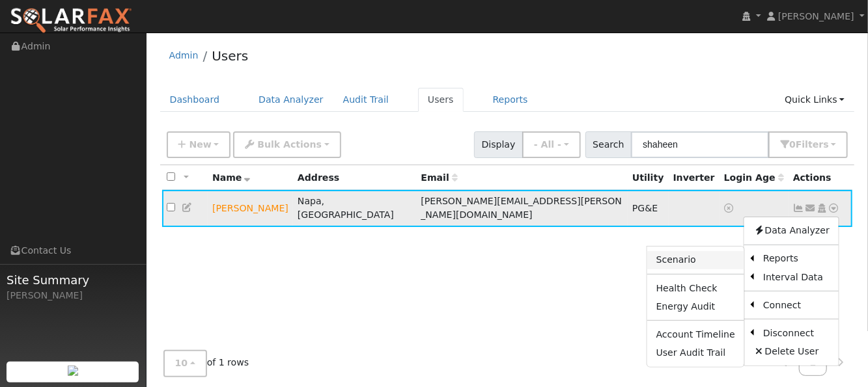
click at [679, 253] on link "Scenario" at bounding box center [695, 260] width 97 height 18
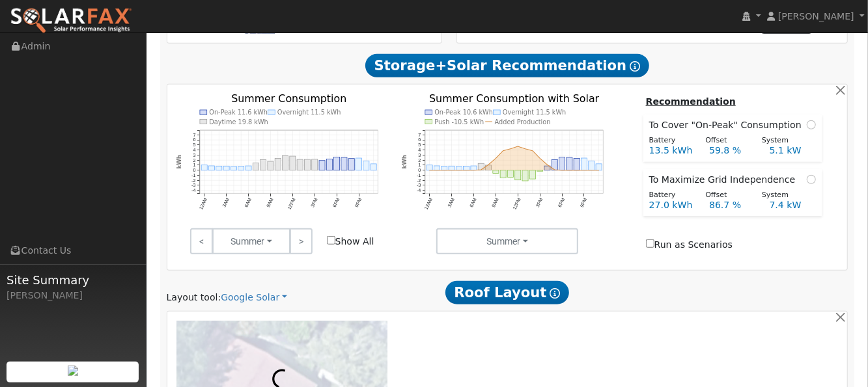
scroll to position [608, 0]
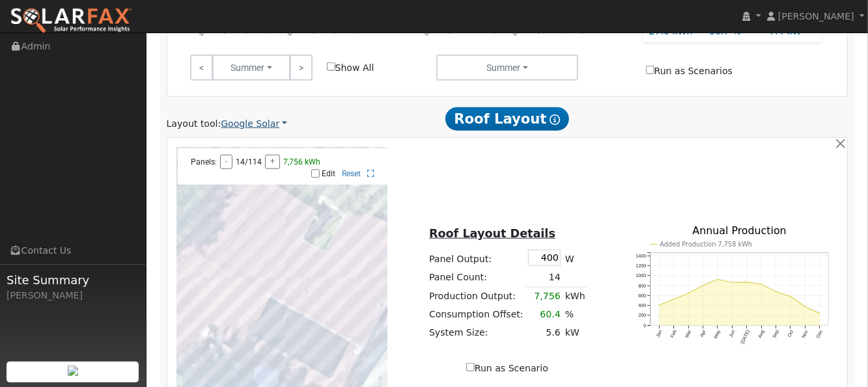
click at [261, 117] on link "Google Solar" at bounding box center [254, 124] width 66 height 14
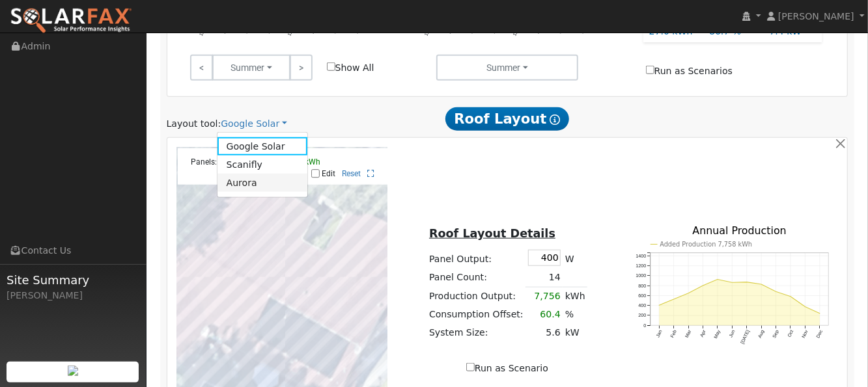
click at [246, 174] on link "Aurora" at bounding box center [262, 183] width 91 height 18
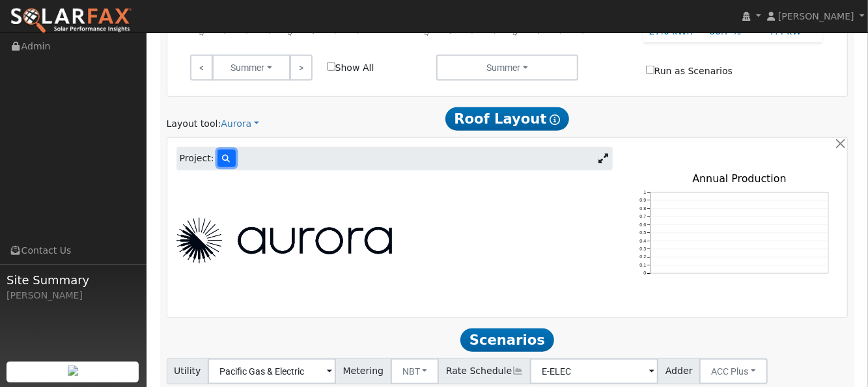
click at [223, 155] on icon at bounding box center [227, 159] width 8 height 8
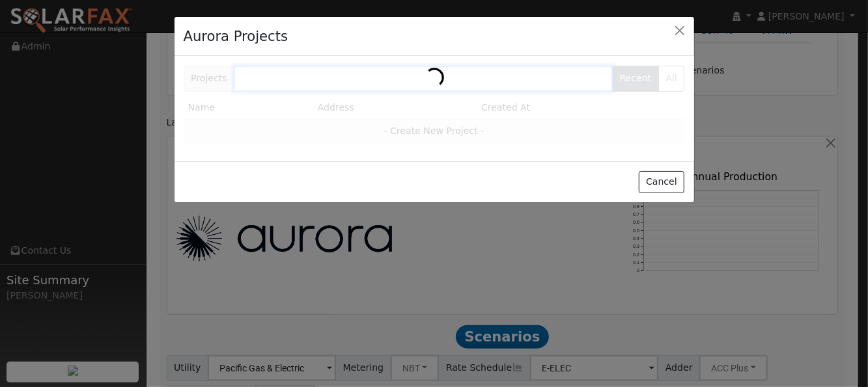
scroll to position [608, 0]
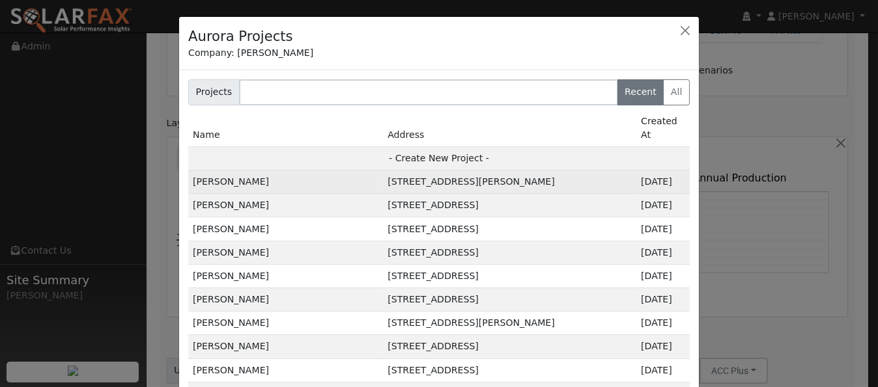
click at [232, 171] on td "[PERSON_NAME]" at bounding box center [285, 182] width 195 height 23
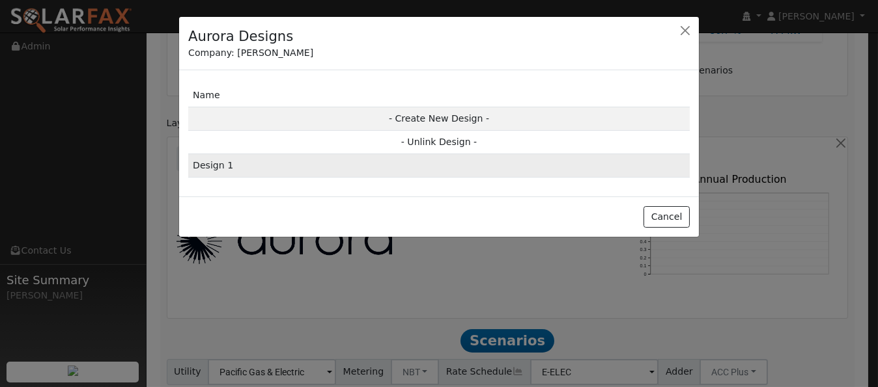
click at [262, 165] on td "Design 1" at bounding box center [438, 165] width 501 height 23
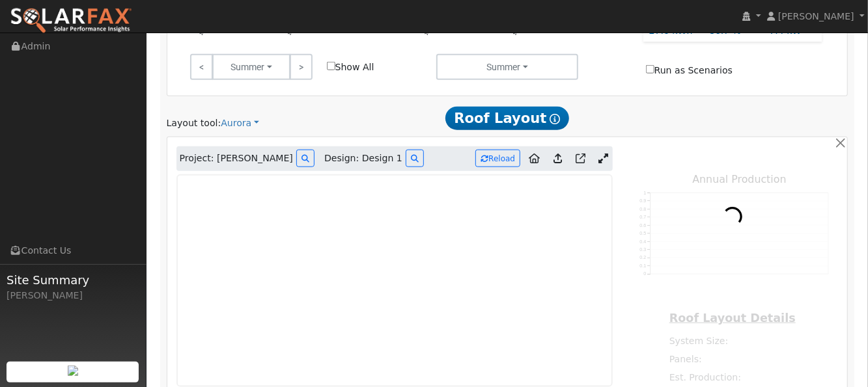
type input "0"
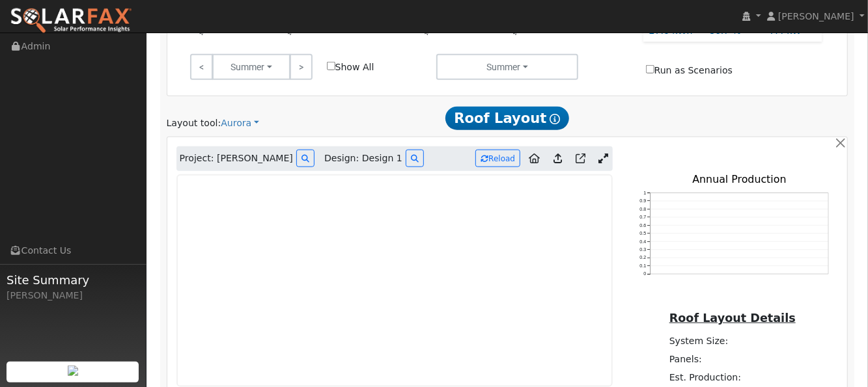
click at [558, 154] on icon at bounding box center [557, 159] width 8 height 10
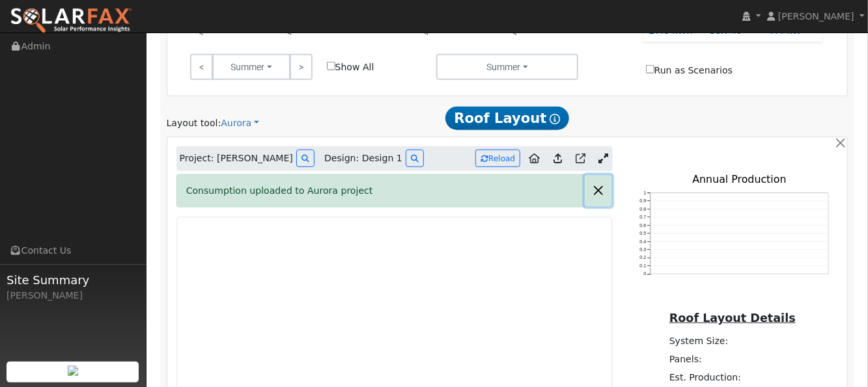
click at [599, 175] on button "button" at bounding box center [598, 191] width 27 height 32
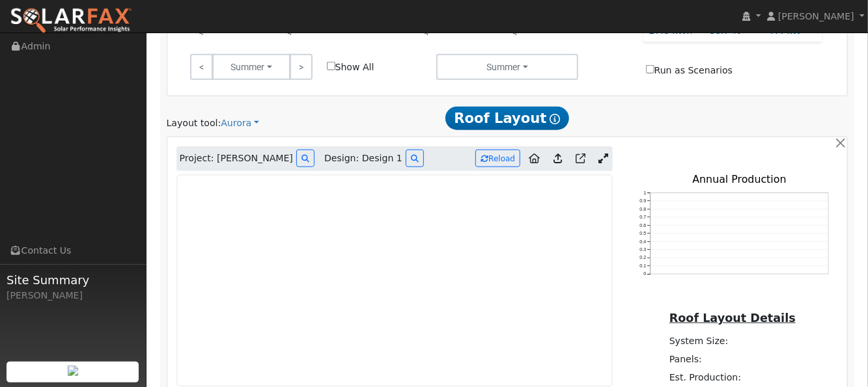
click at [602, 154] on icon at bounding box center [603, 159] width 10 height 10
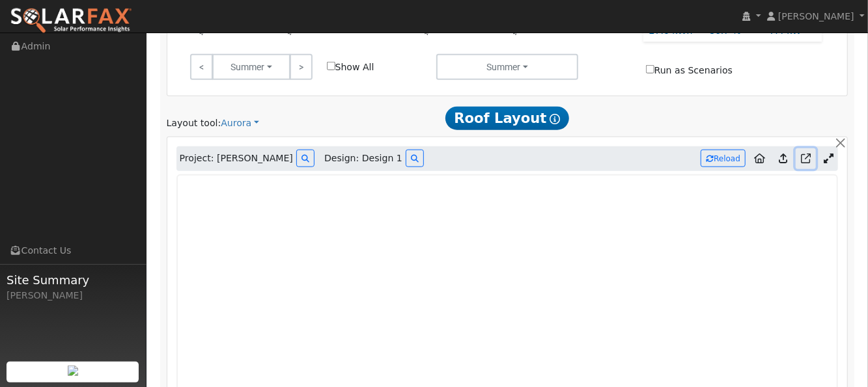
click at [805, 154] on icon at bounding box center [806, 159] width 10 height 10
